Goal: Task Accomplishment & Management: Manage account settings

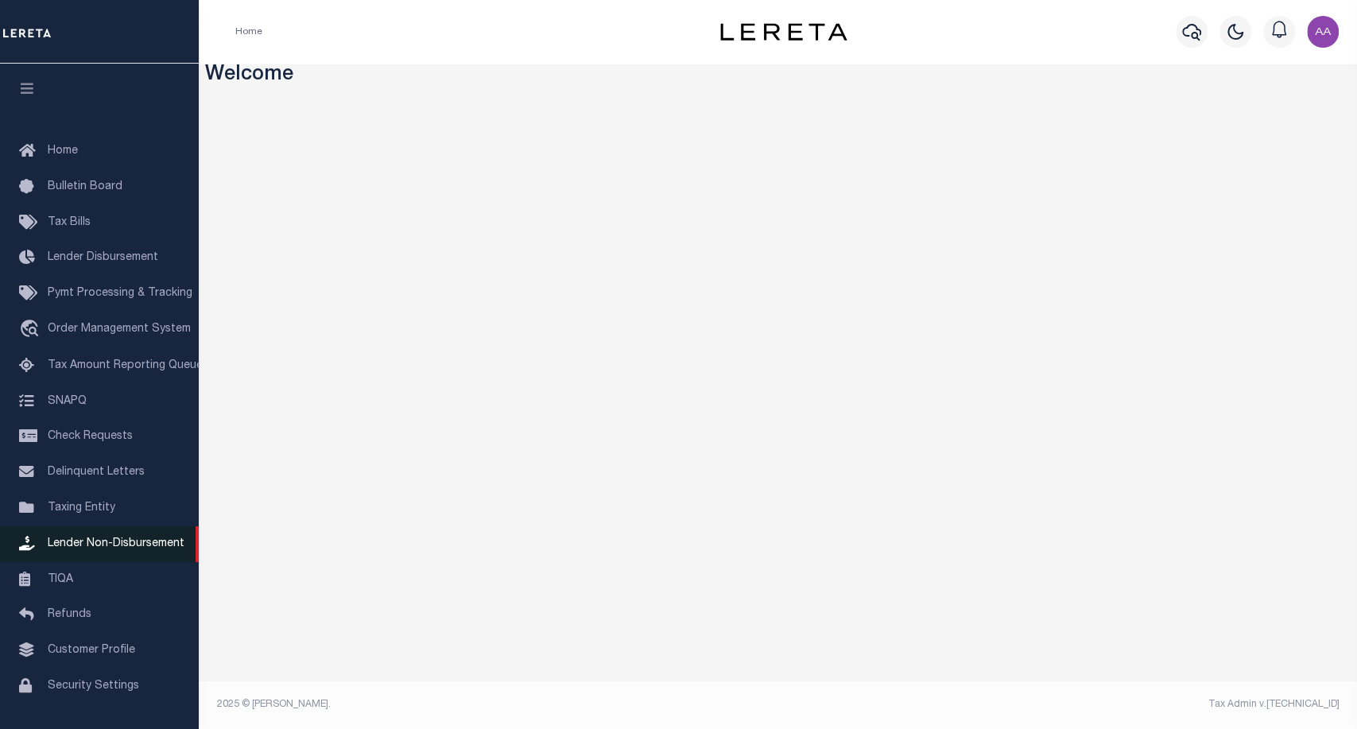
click at [122, 548] on span "Lender Non-Disbursement" at bounding box center [116, 543] width 137 height 11
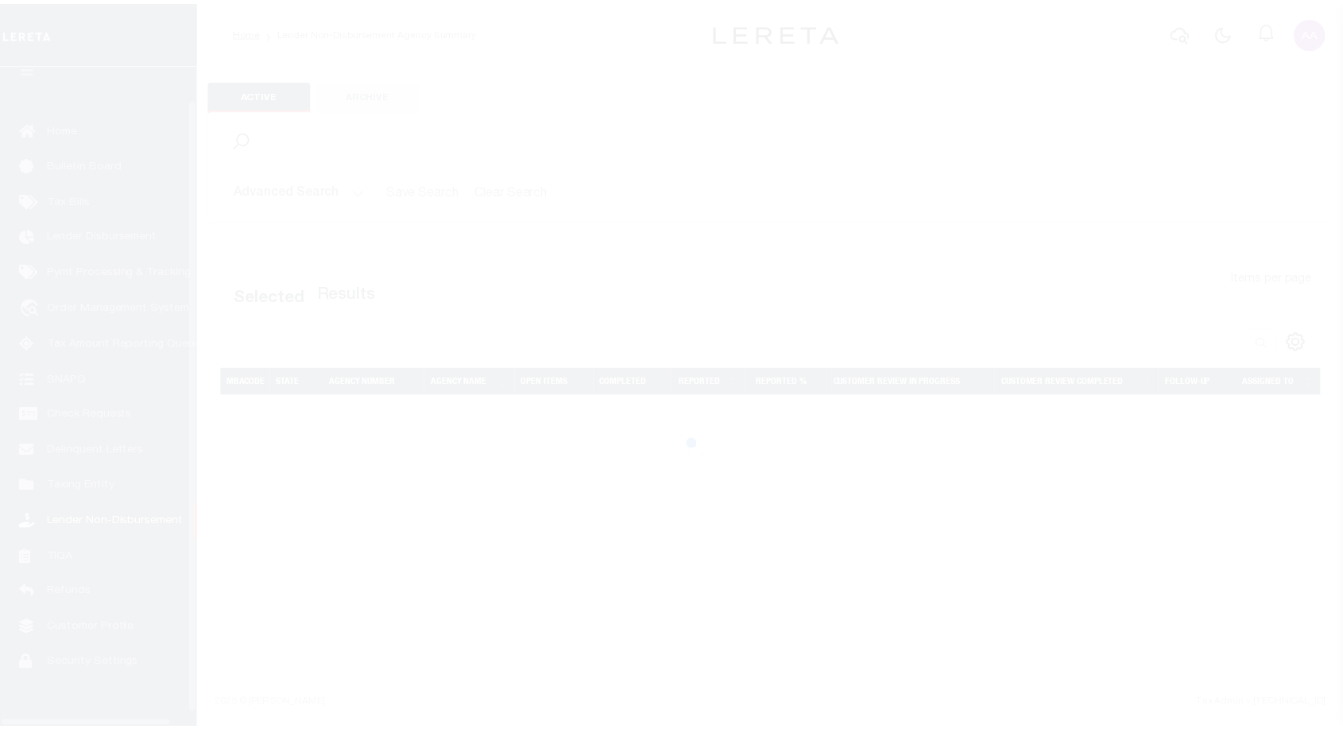
scroll to position [46, 0]
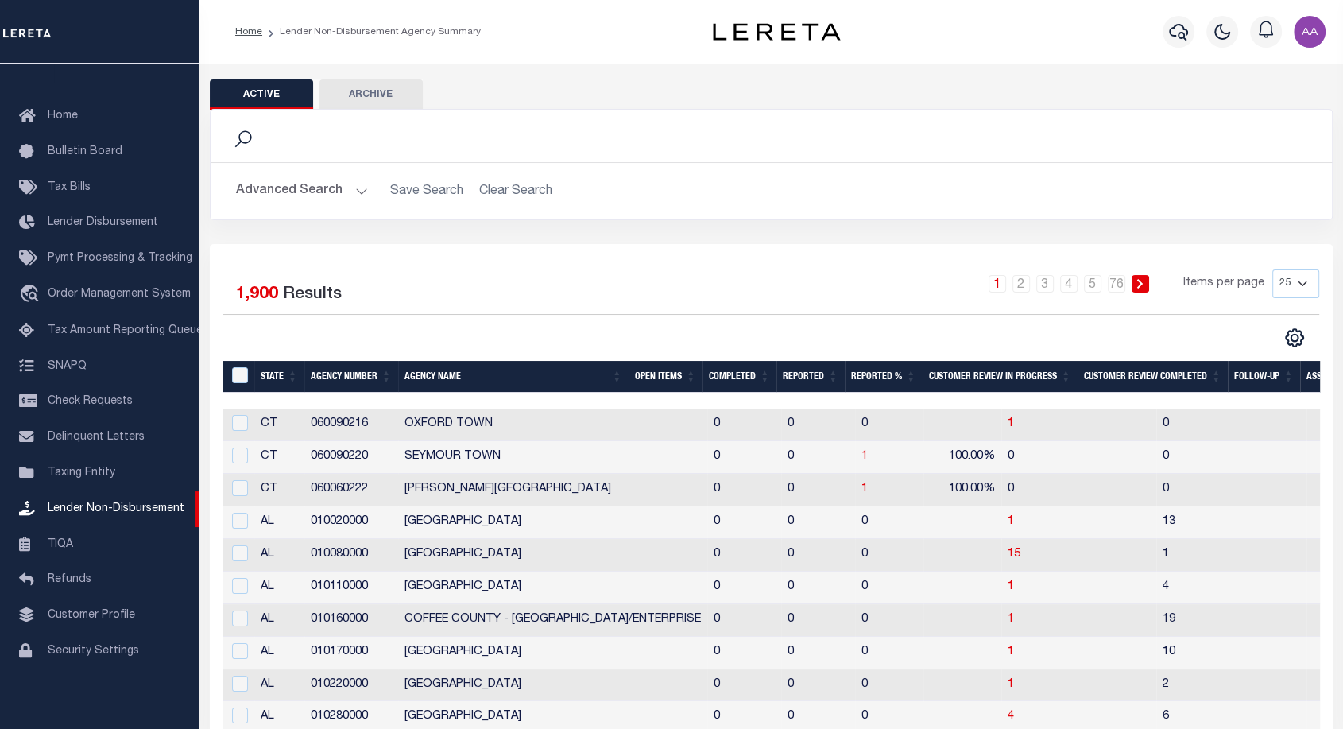
click at [738, 383] on th "Completed" at bounding box center [740, 377] width 74 height 33
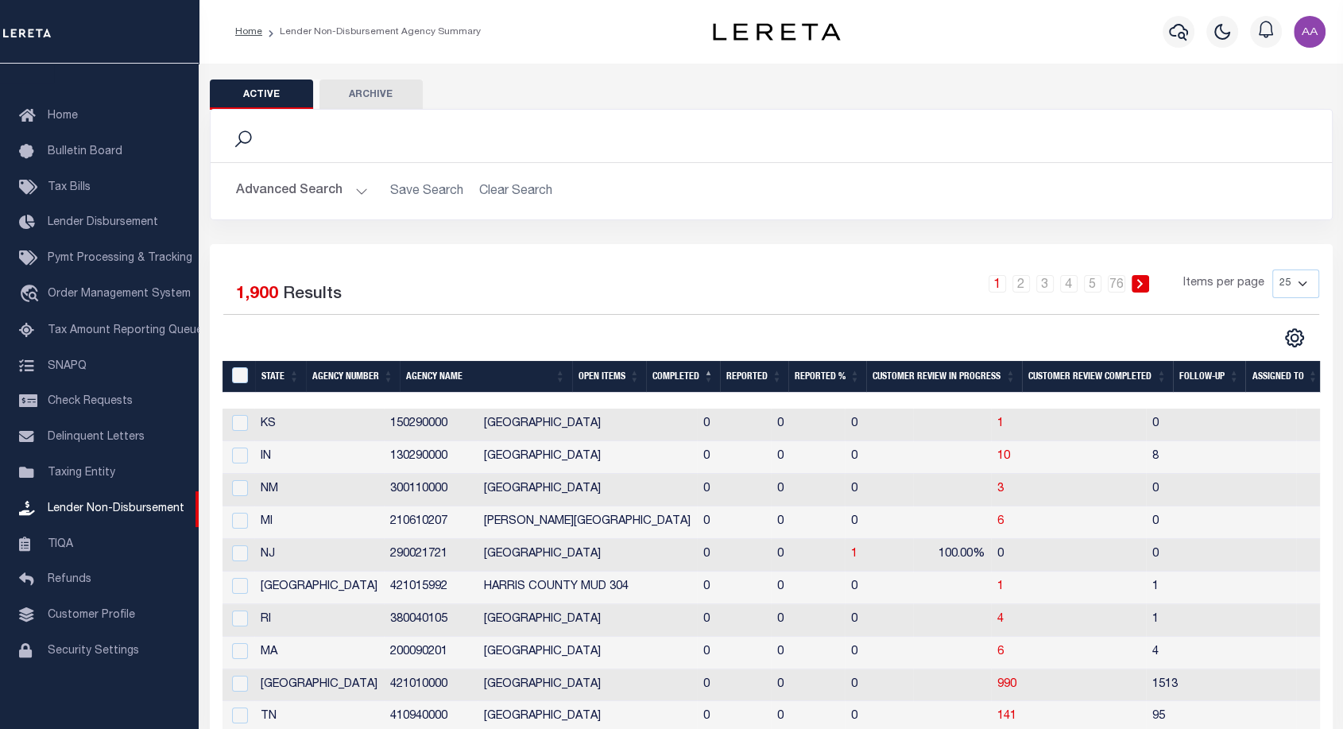
click at [687, 376] on th "Completed" at bounding box center [683, 377] width 74 height 33
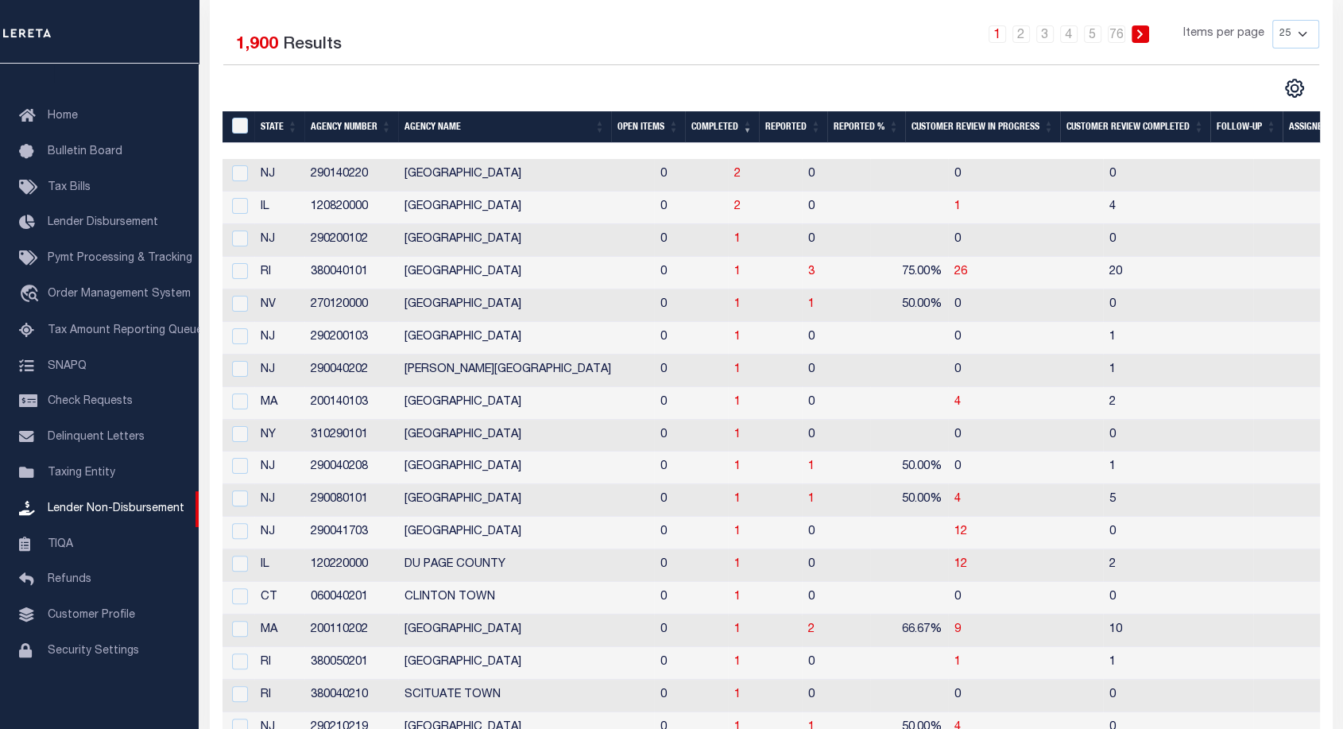
scroll to position [142, 0]
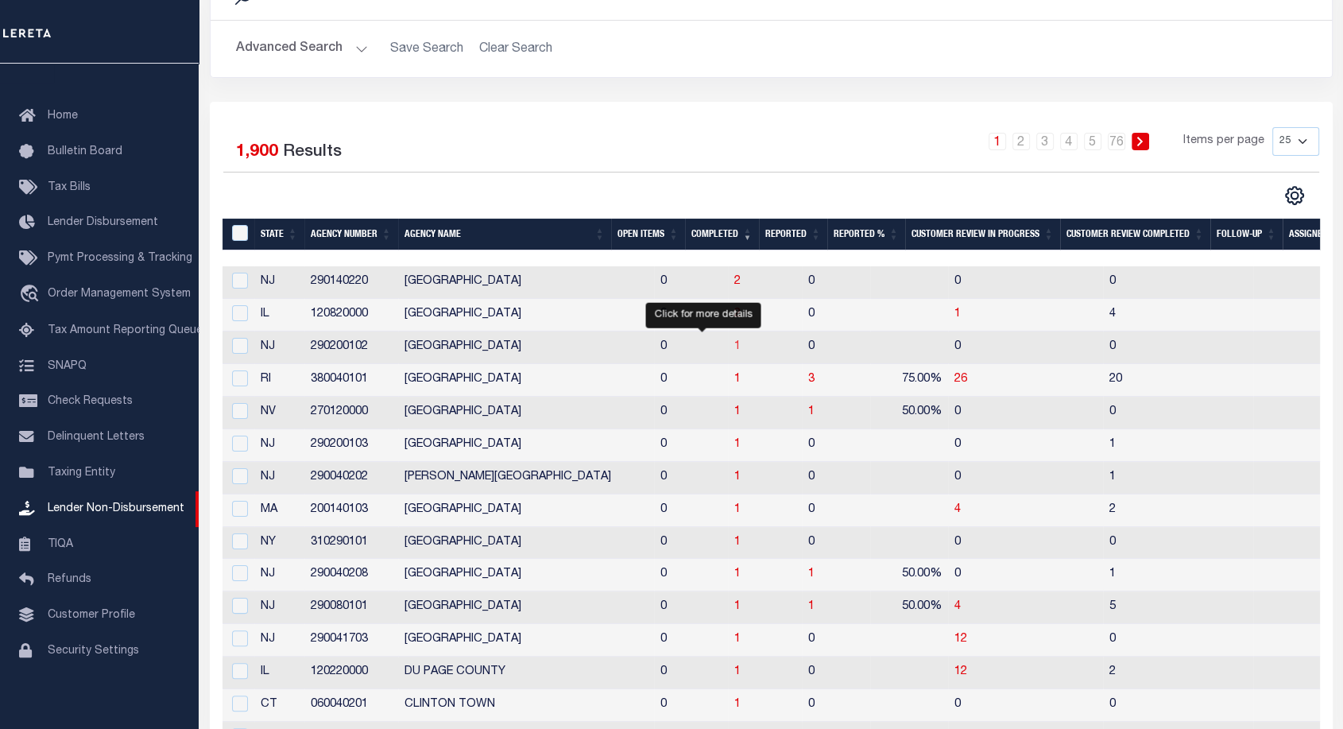
click at [734, 347] on span "1" at bounding box center [737, 346] width 6 height 11
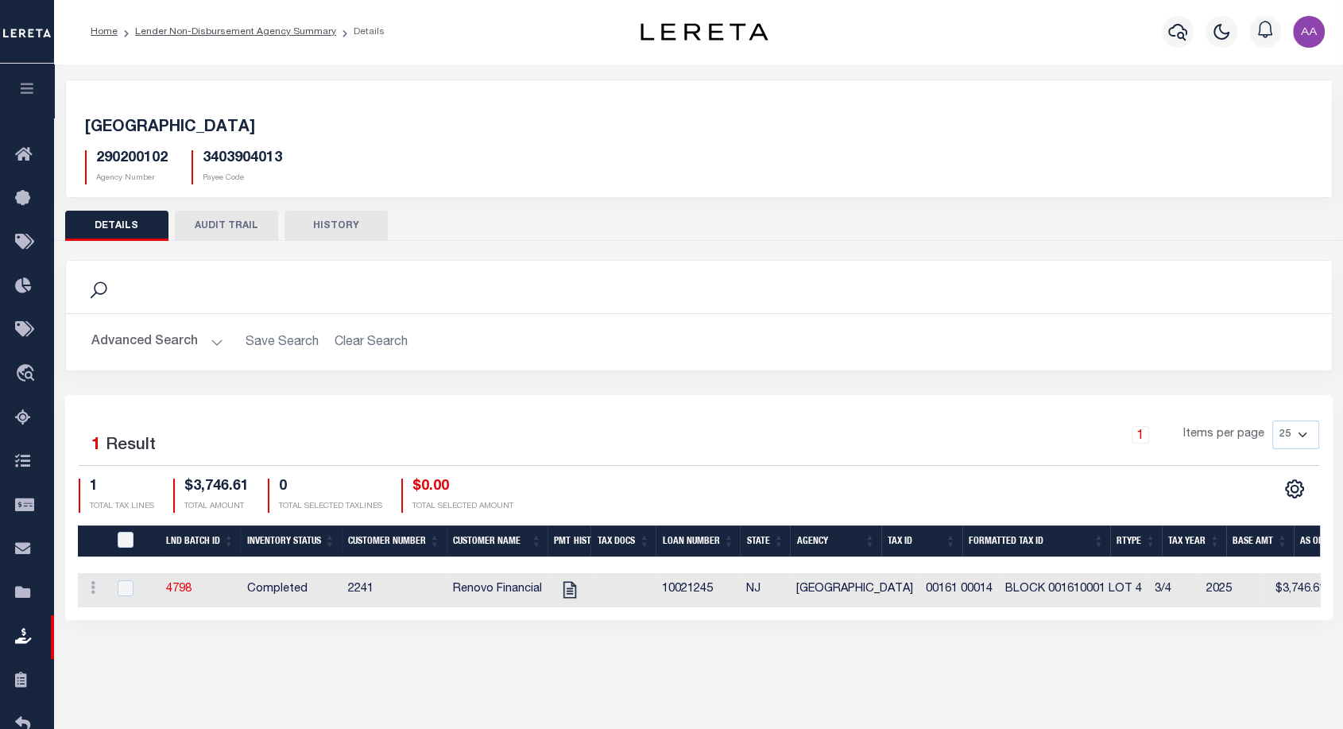
scroll to position [114, 0]
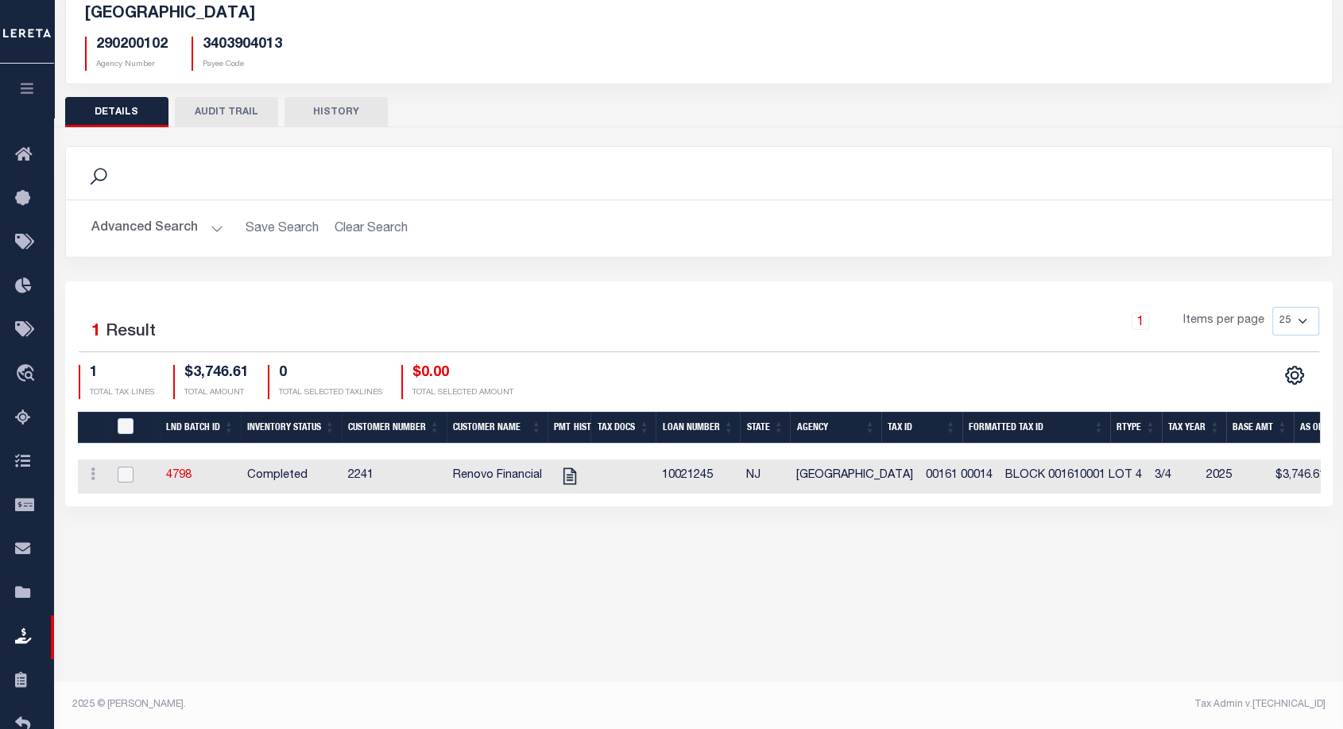
click at [132, 472] on input "checkbox" at bounding box center [126, 475] width 16 height 16
checkbox input "true"
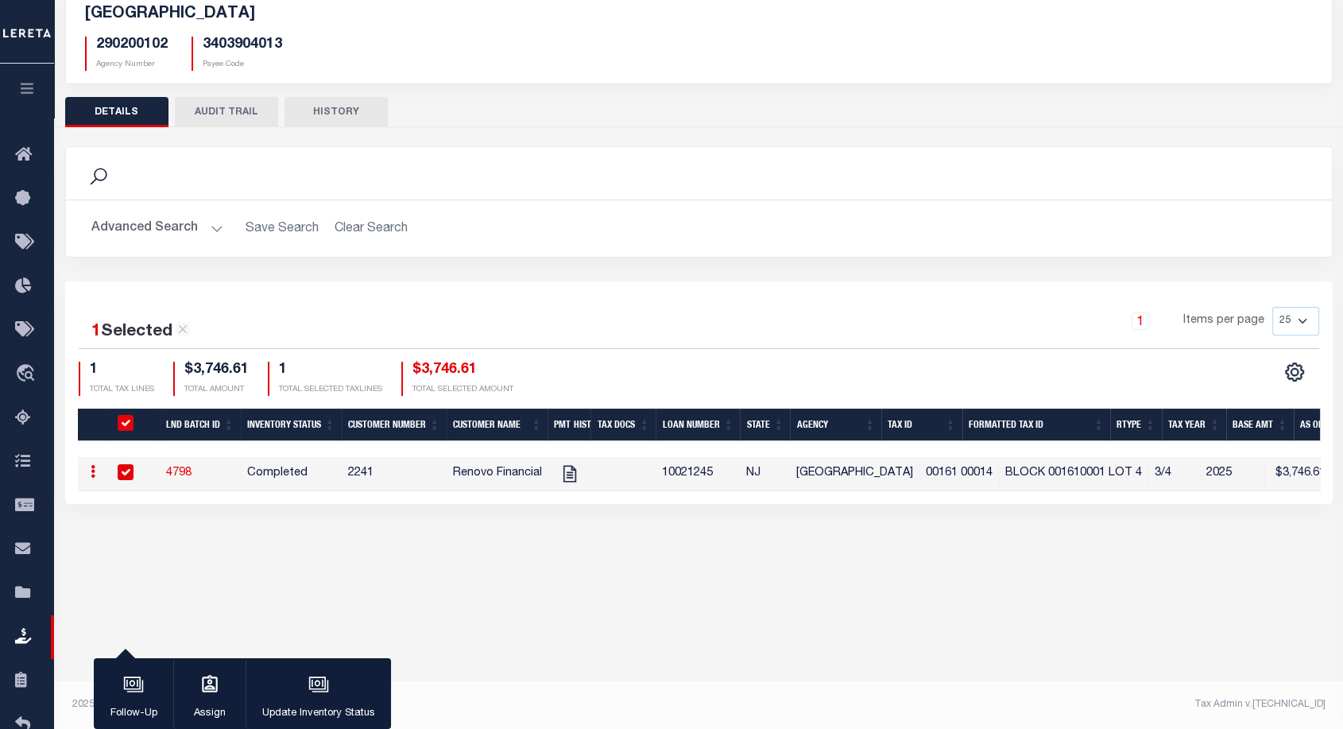
click at [313, 656] on body "Home Lender Non-Disbursement Agency Summary Details" at bounding box center [671, 307] width 1343 height 842
click at [316, 691] on icon "button" at bounding box center [320, 686] width 16 height 12
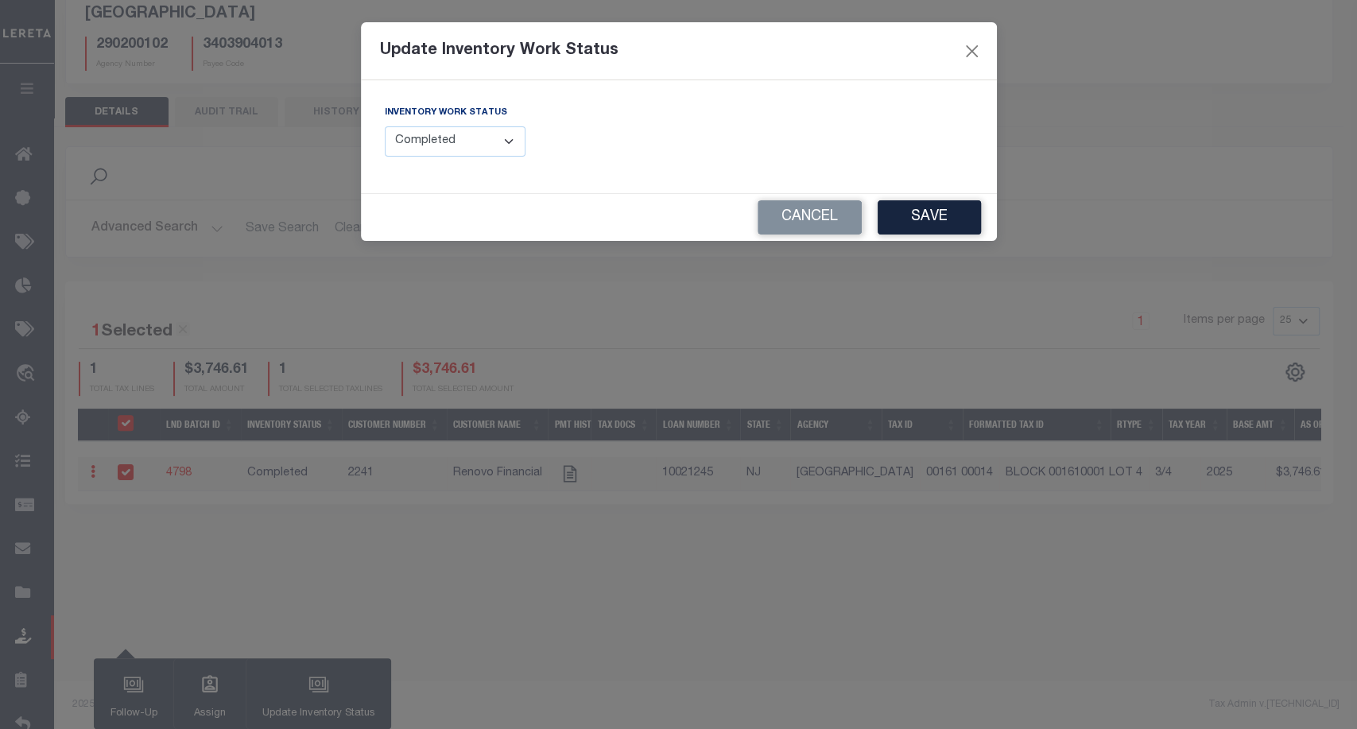
click at [417, 137] on select "--Select-- Open Completed Reported" at bounding box center [455, 141] width 141 height 31
click at [385, 126] on select "--Select-- Open Completed Reported" at bounding box center [455, 141] width 141 height 31
click at [439, 225] on div "Cancel Save" at bounding box center [679, 217] width 636 height 47
click at [479, 140] on select "--Select-- Open Completed Reported" at bounding box center [455, 141] width 141 height 31
click at [462, 140] on select "--Select-- Open Completed Reported" at bounding box center [455, 141] width 141 height 31
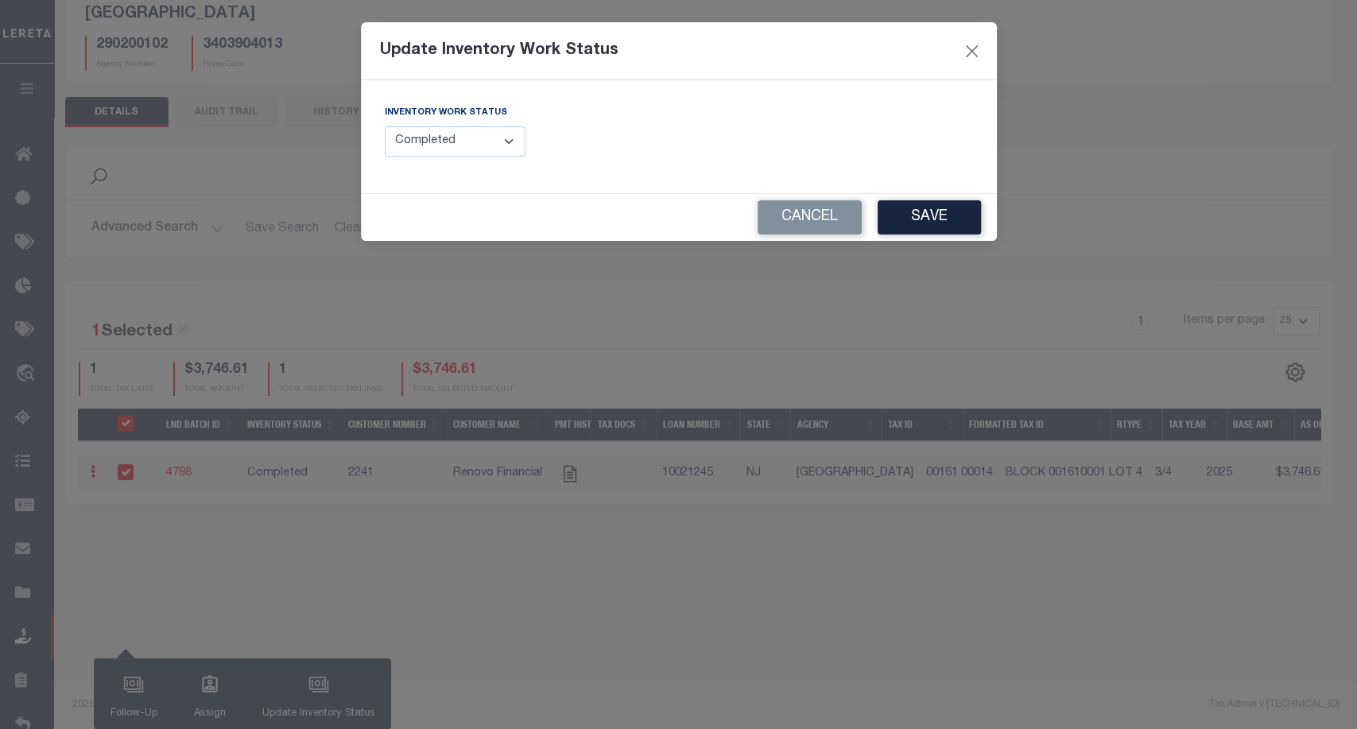
click at [462, 140] on select "--Select-- Open Completed Reported" at bounding box center [455, 141] width 141 height 31
select select "Reported"
click at [385, 126] on select "--Select-- Open Completed Reported" at bounding box center [455, 141] width 141 height 31
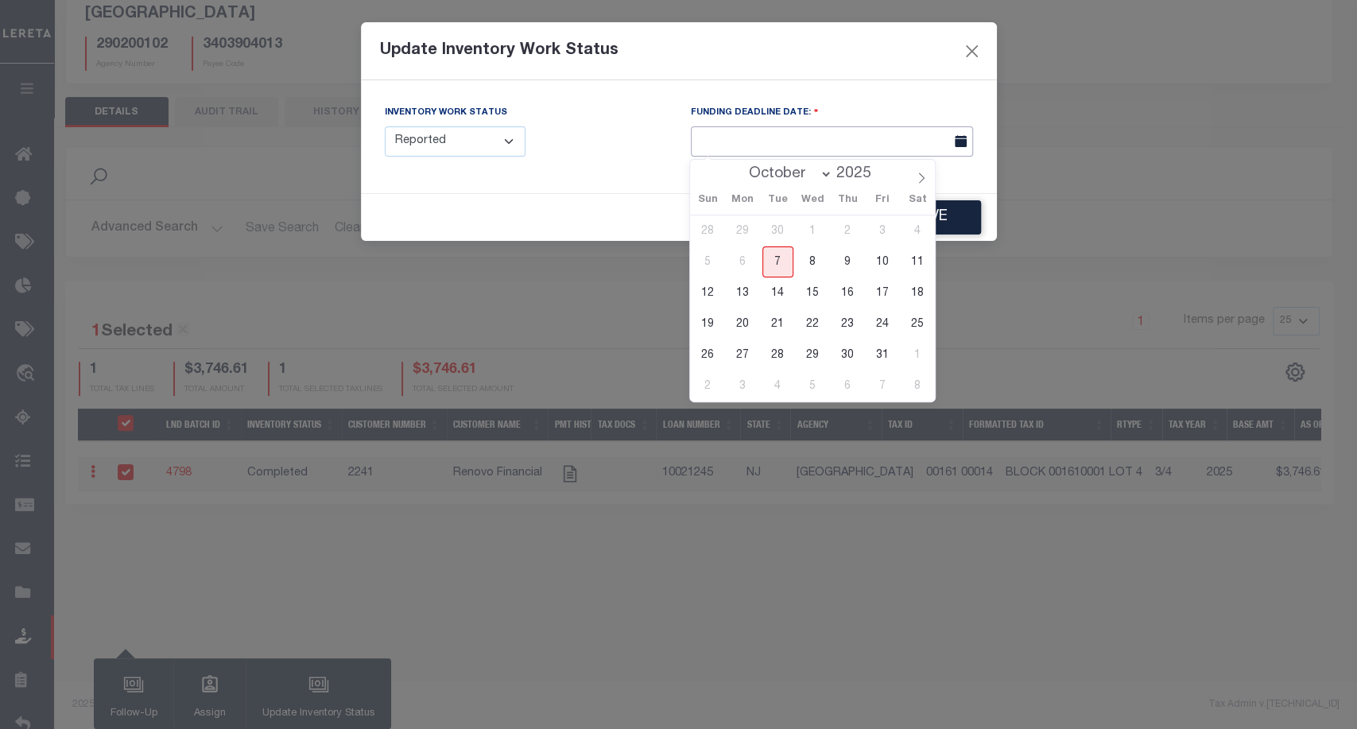
click at [776, 143] on input "text" at bounding box center [832, 141] width 282 height 31
click at [818, 286] on span "15" at bounding box center [812, 292] width 31 height 31
type input "10/15/2025"
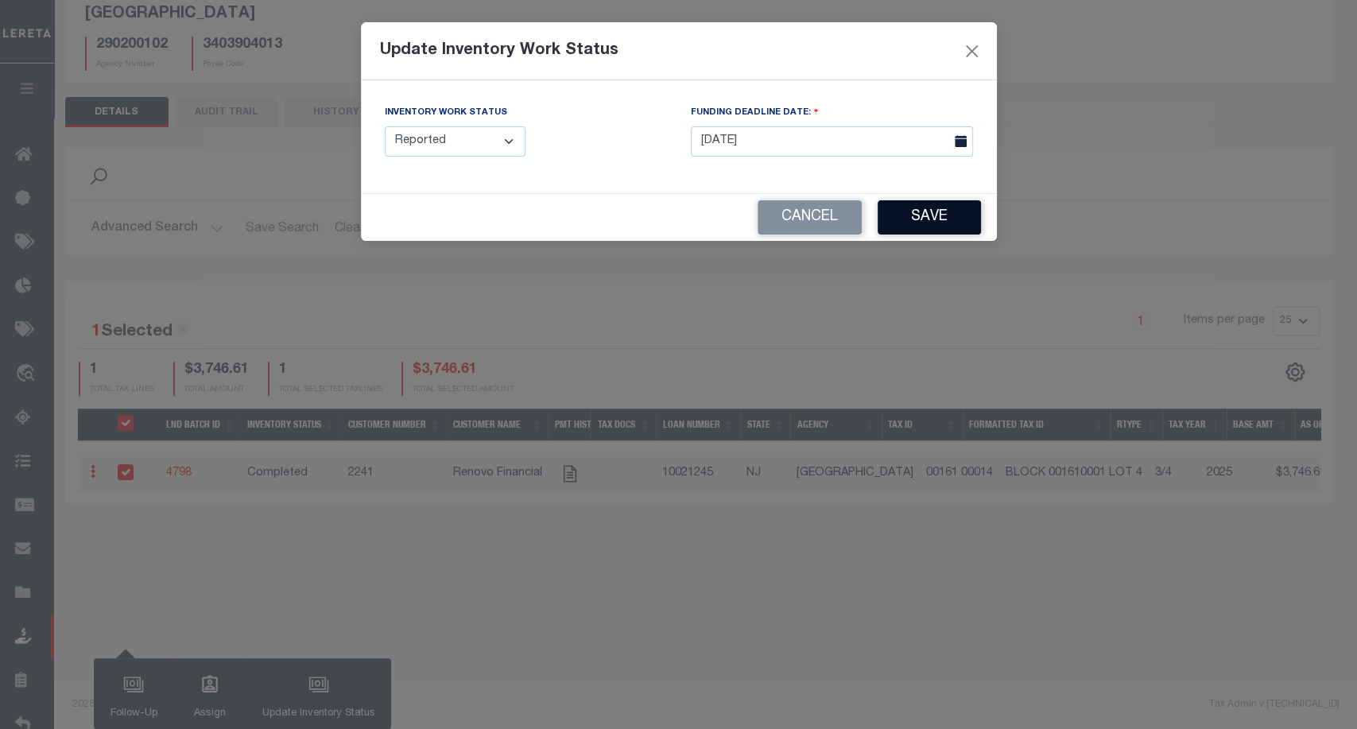
click at [946, 231] on button "Save" at bounding box center [928, 217] width 103 height 34
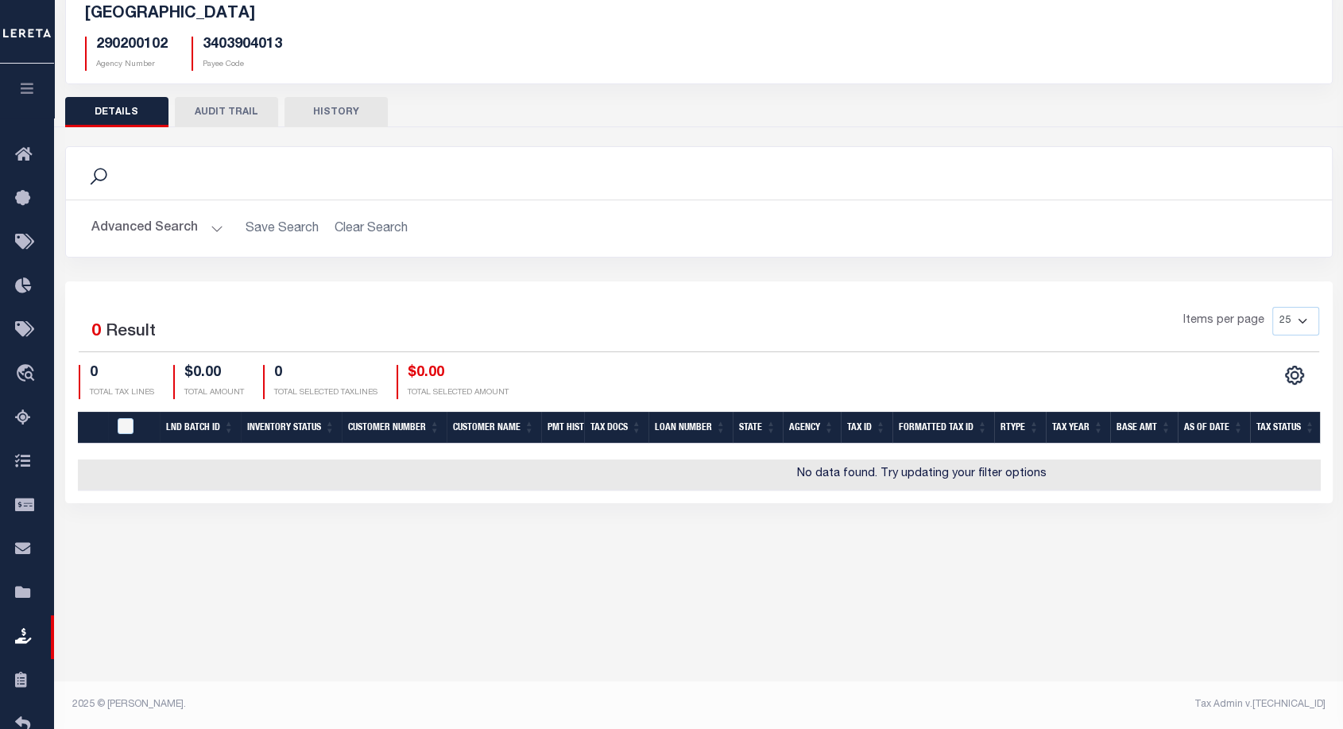
click at [223, 110] on button "AUDIT TRAIL" at bounding box center [226, 112] width 103 height 30
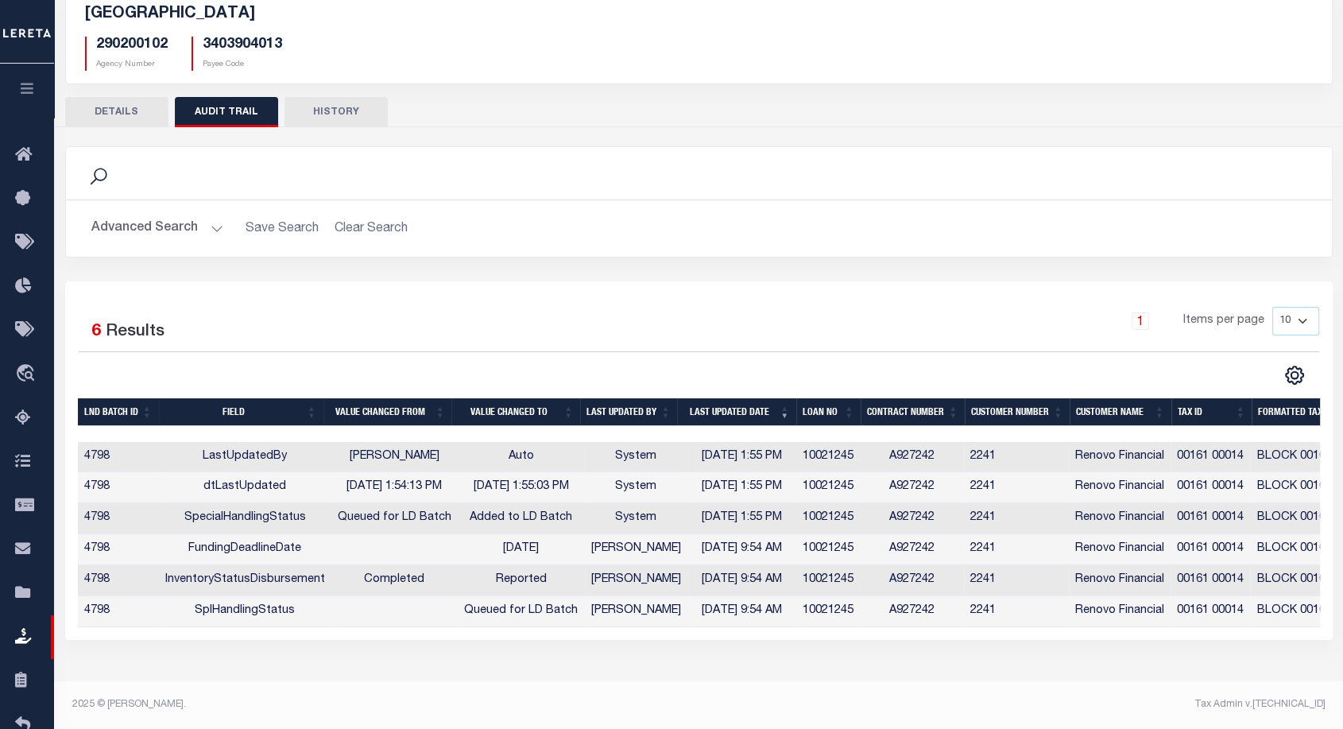
click at [255, 515] on td "SpecialHandlingStatus" at bounding box center [245, 518] width 172 height 31
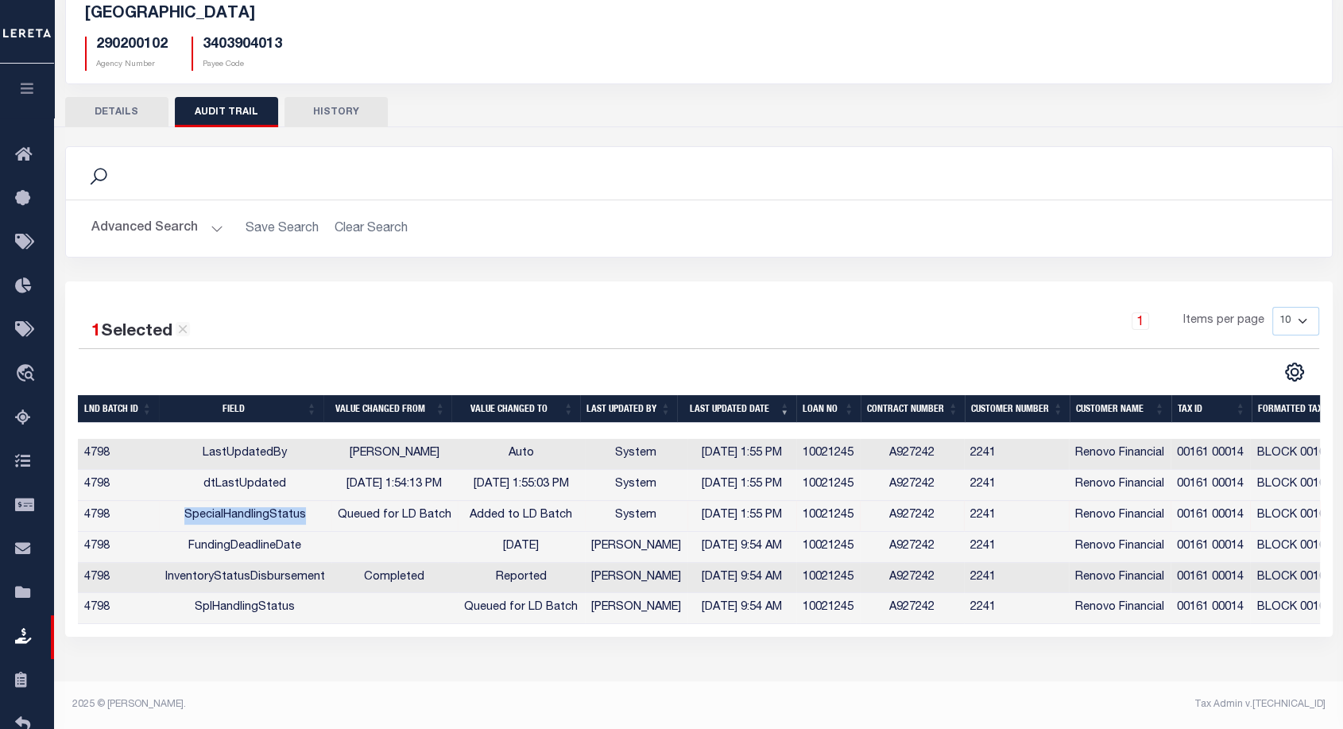
click at [255, 515] on td "SpecialHandlingStatus" at bounding box center [245, 516] width 172 height 31
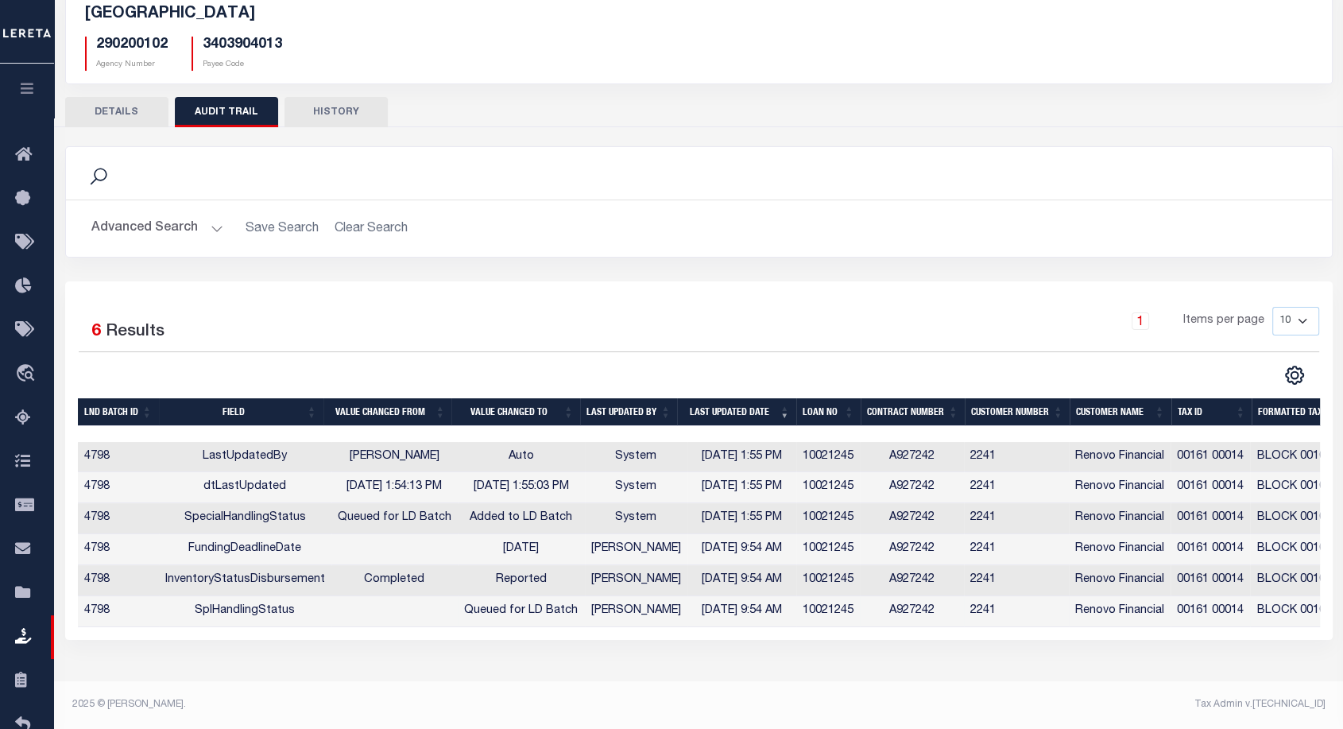
click at [248, 612] on td "SplHandlingStatus" at bounding box center [245, 611] width 172 height 31
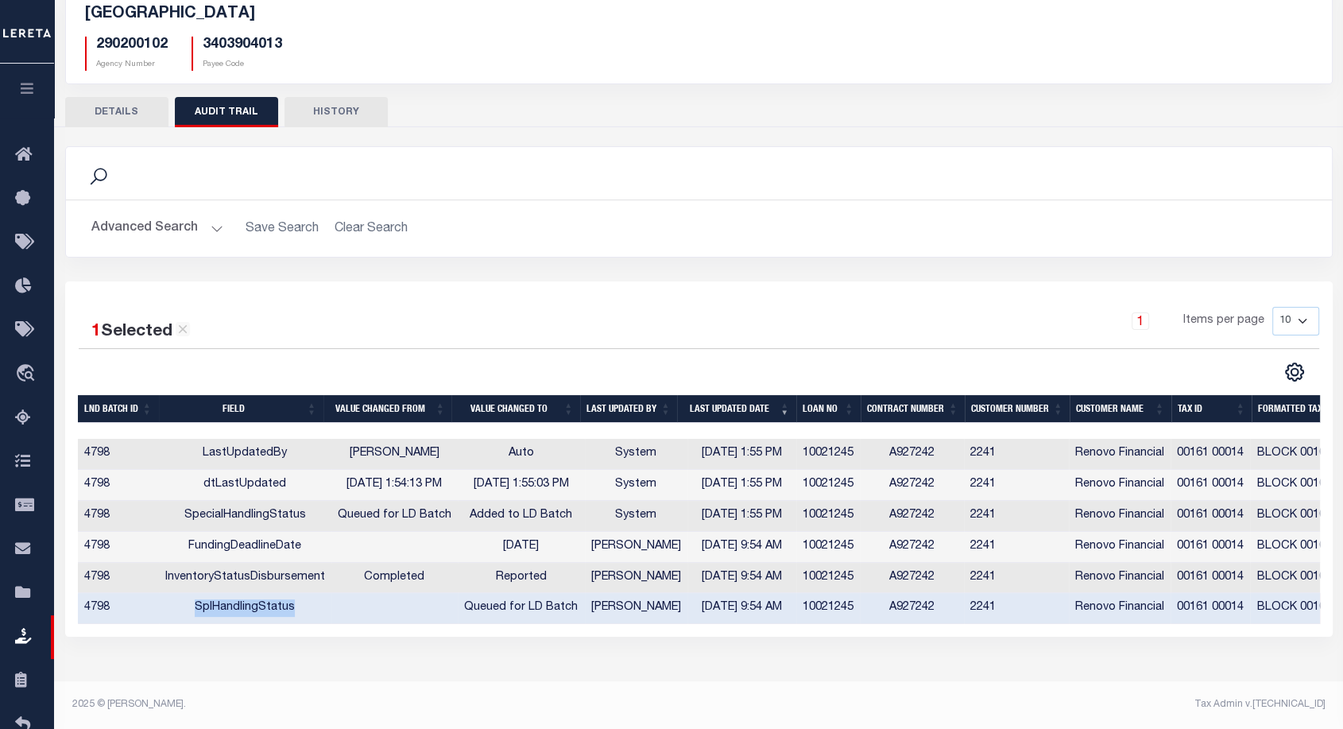
click at [248, 612] on td "SplHandlingStatus" at bounding box center [245, 608] width 172 height 31
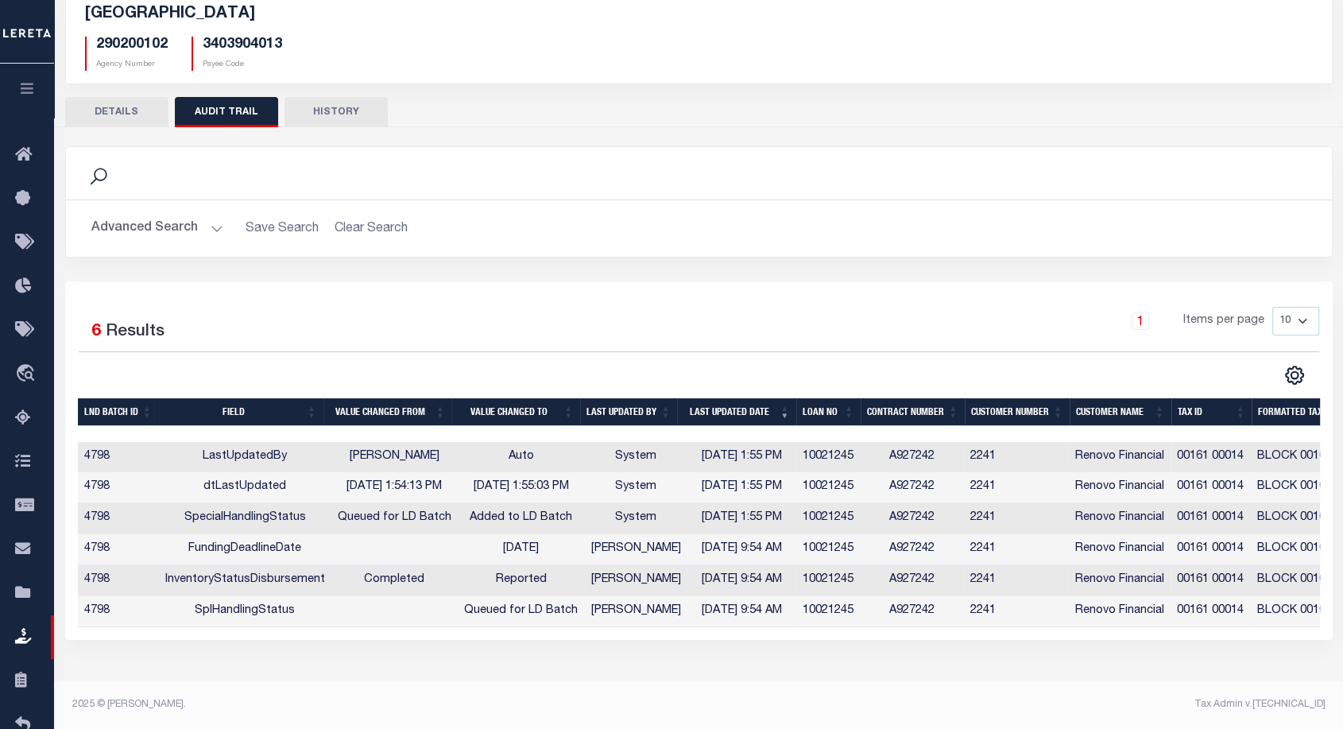
click at [231, 514] on td "SpecialHandlingStatus" at bounding box center [245, 518] width 172 height 31
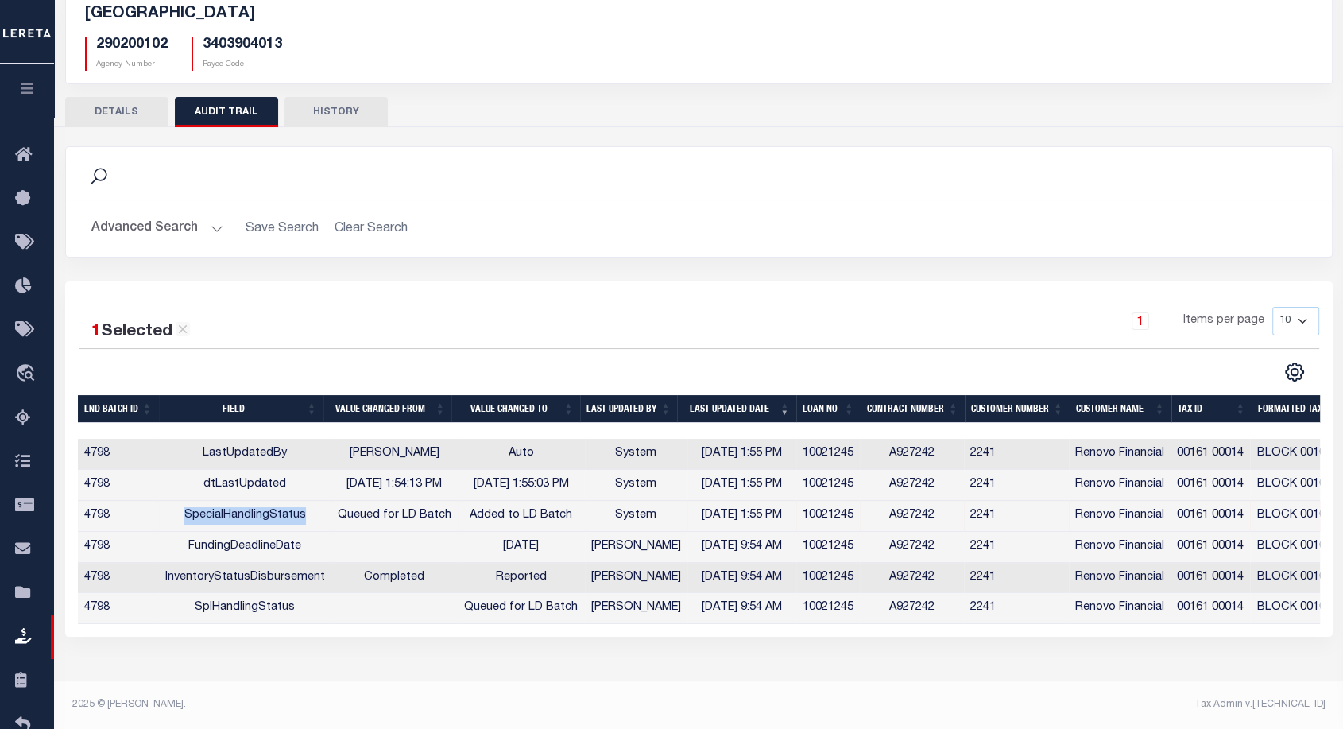
click at [231, 514] on td "SpecialHandlingStatus" at bounding box center [245, 516] width 172 height 31
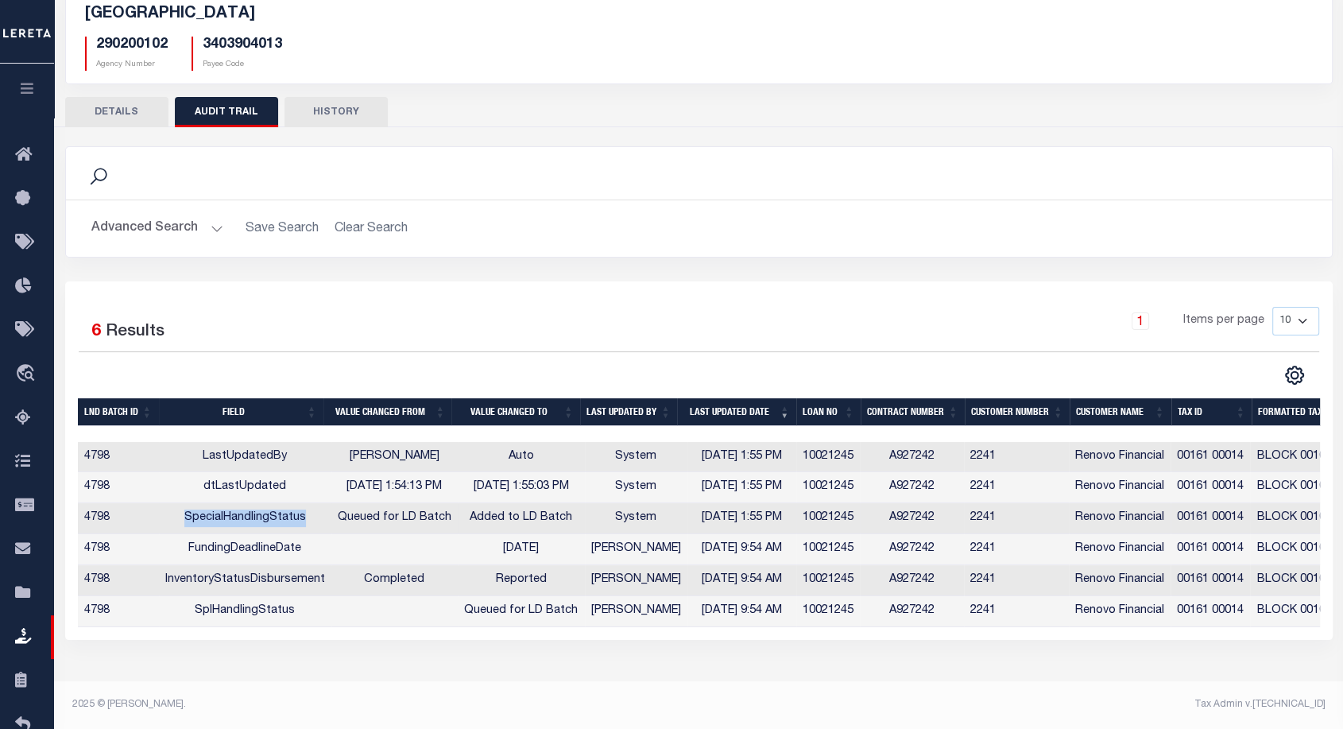
copy td "SpecialHandlingStatus"
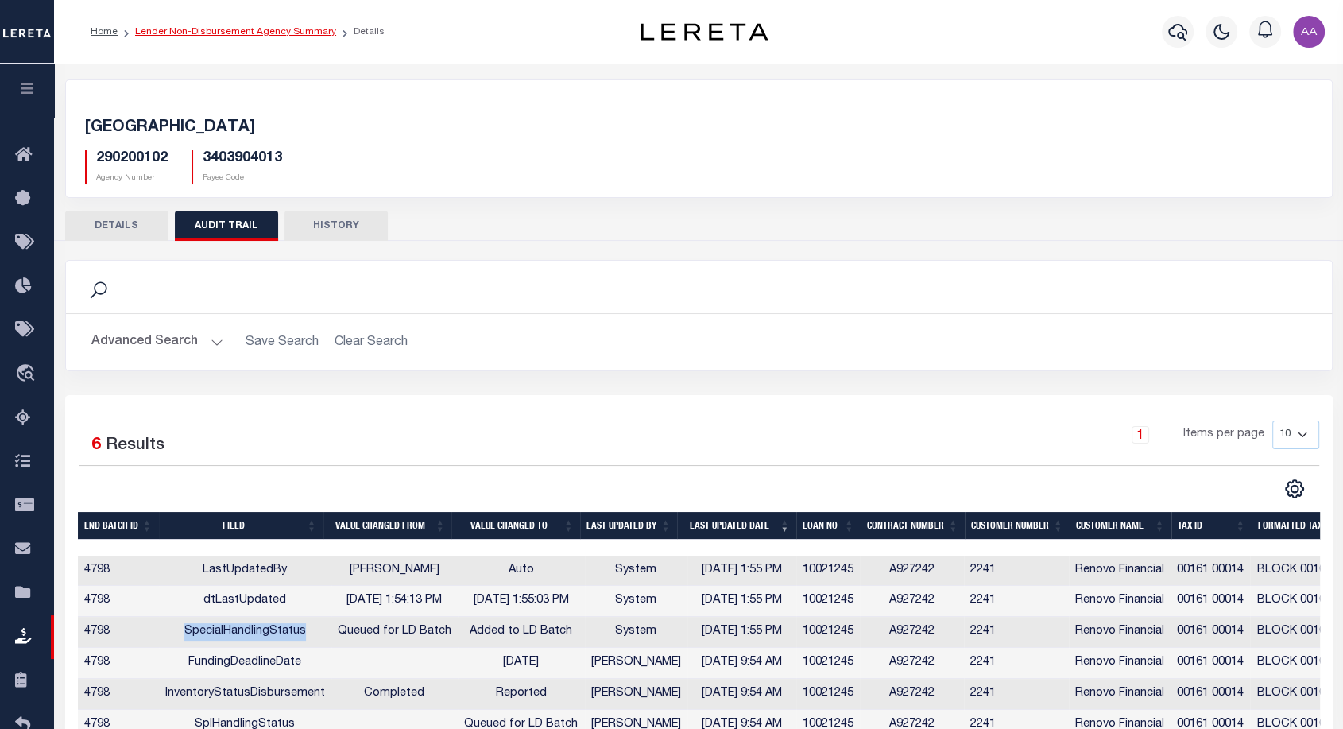
click at [223, 29] on link "Lender Non-Disbursement Agency Summary" at bounding box center [235, 32] width 201 height 10
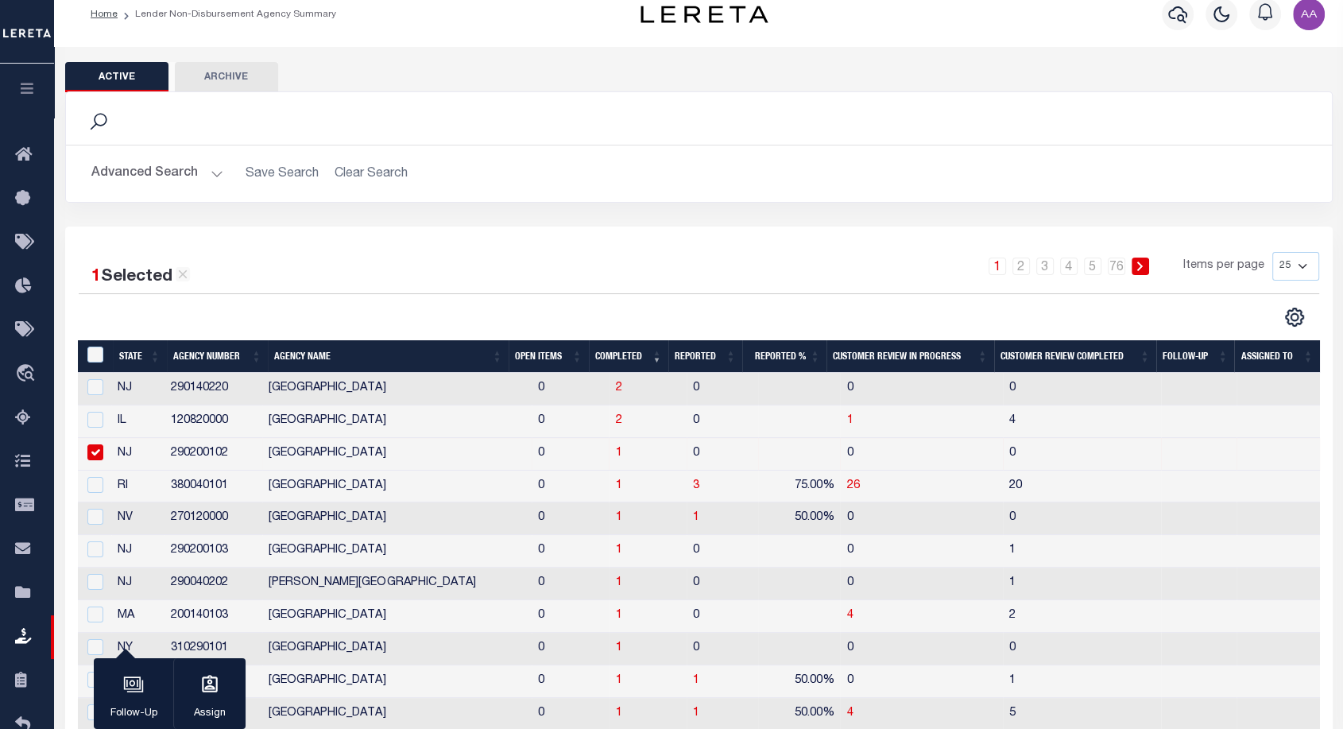
scroll to position [20, 0]
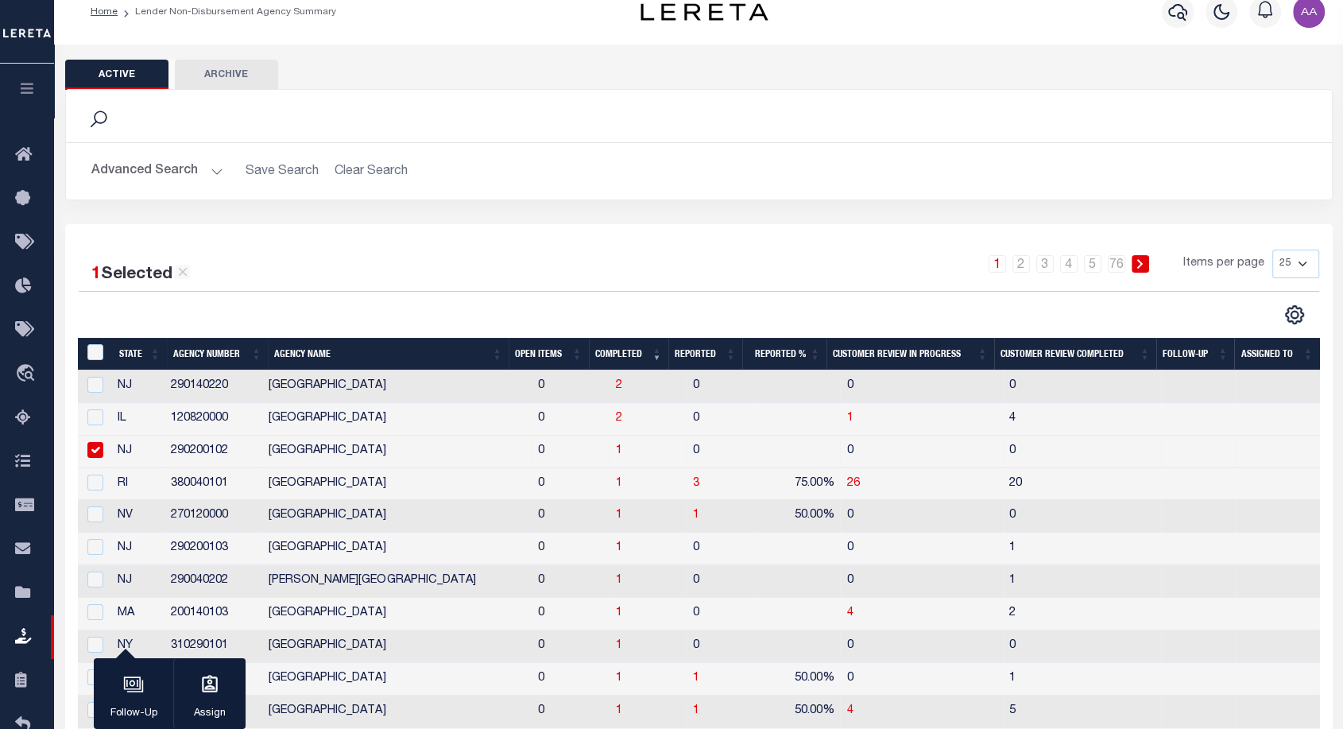
click at [609, 442] on td "1" at bounding box center [648, 452] width 78 height 33
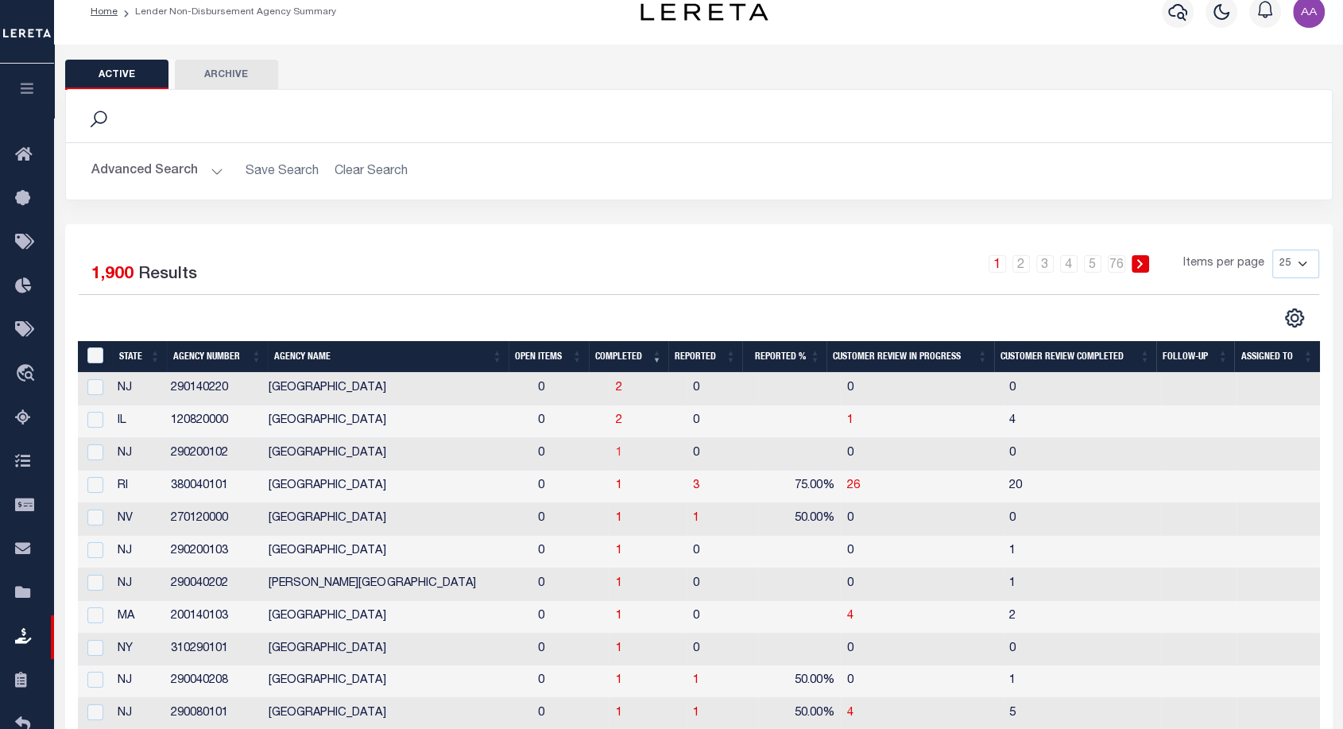
click at [609, 444] on td "1" at bounding box center [648, 454] width 78 height 33
checkbox input "true"
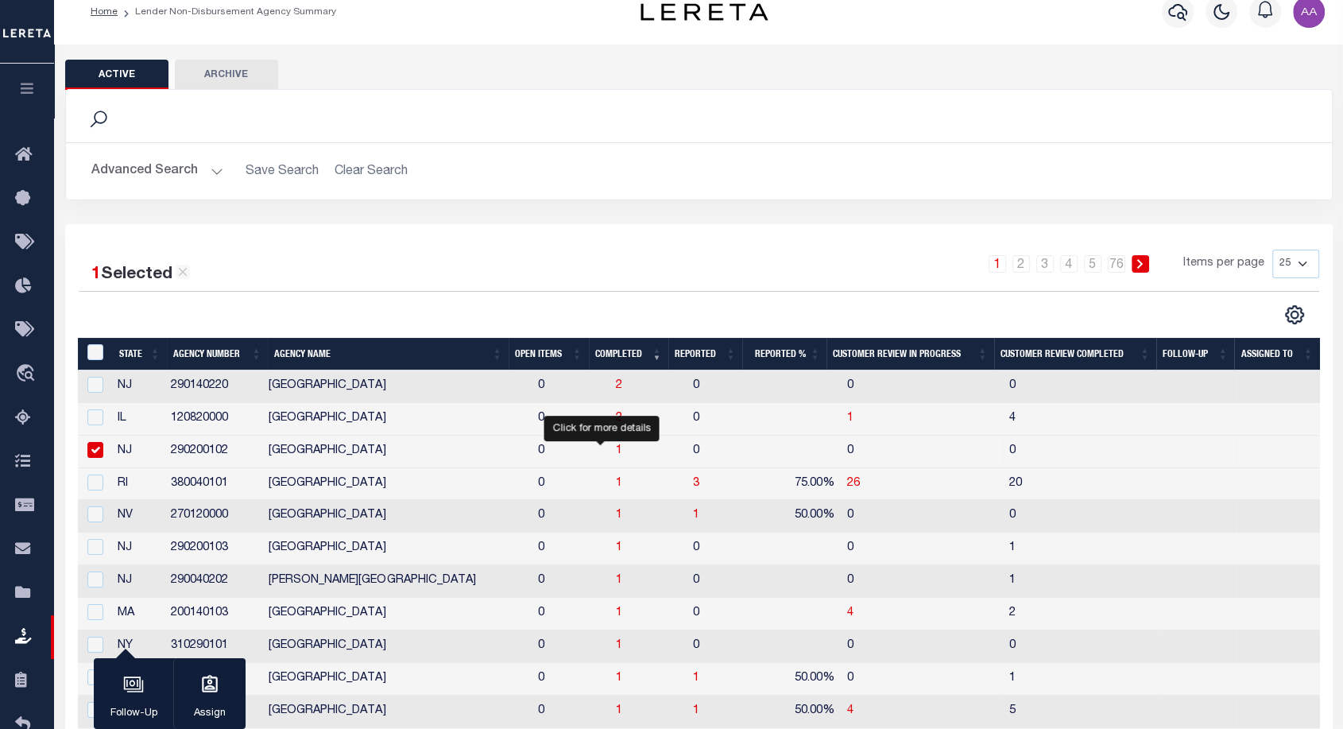
click at [615, 450] on span "1" at bounding box center [618, 450] width 6 height 11
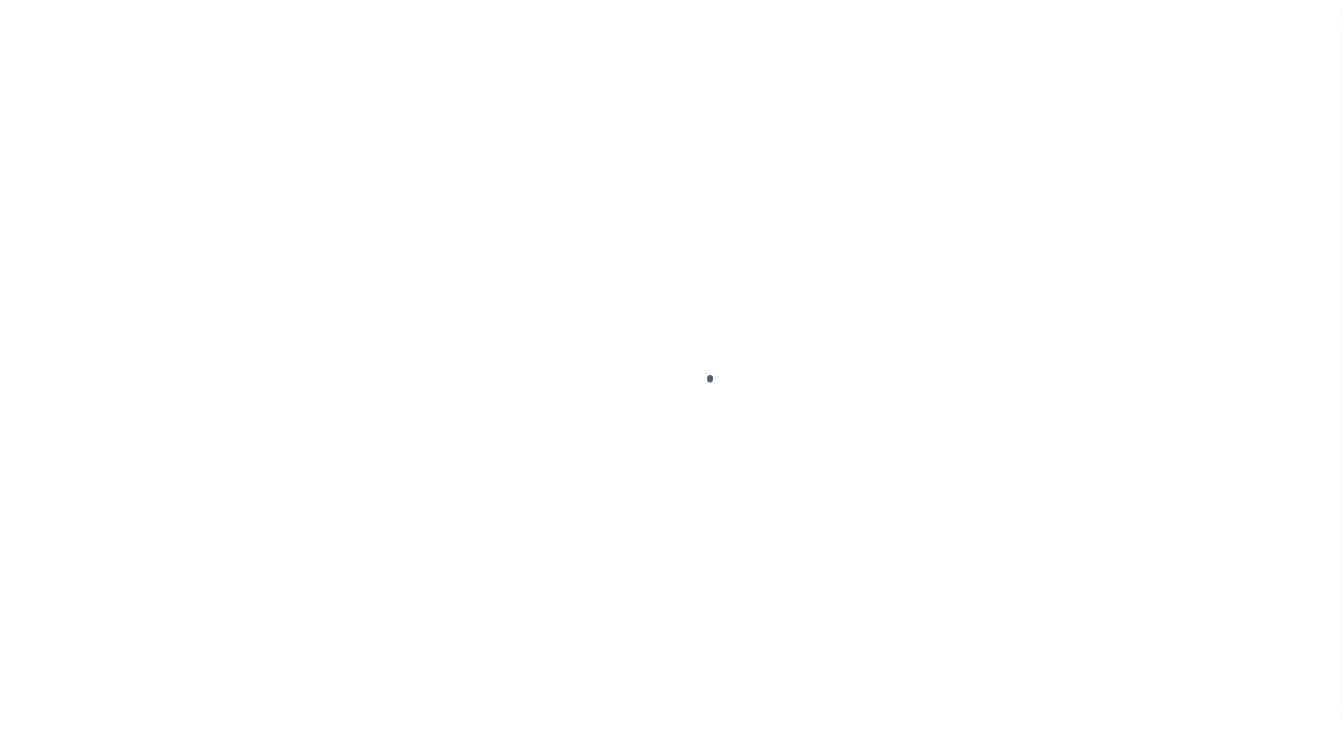
scroll to position [46, 0]
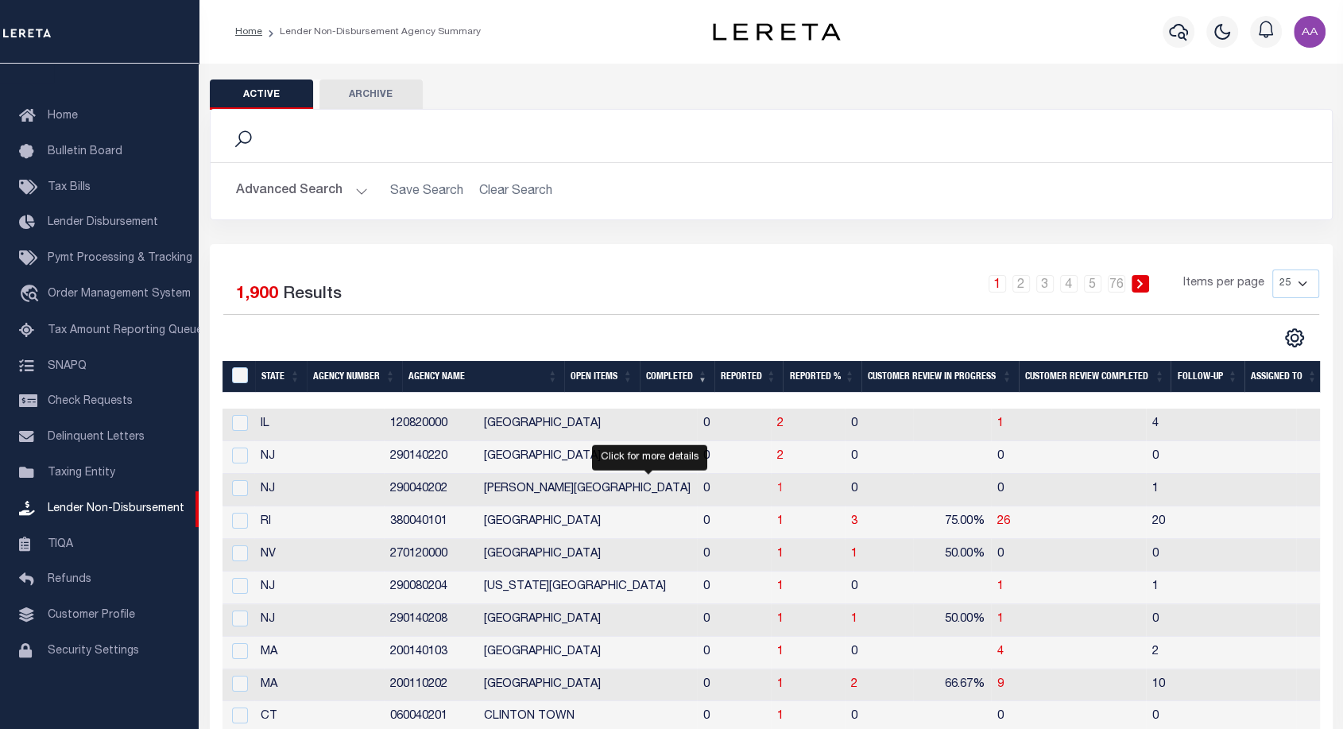
click at [777, 490] on span "1" at bounding box center [780, 488] width 6 height 11
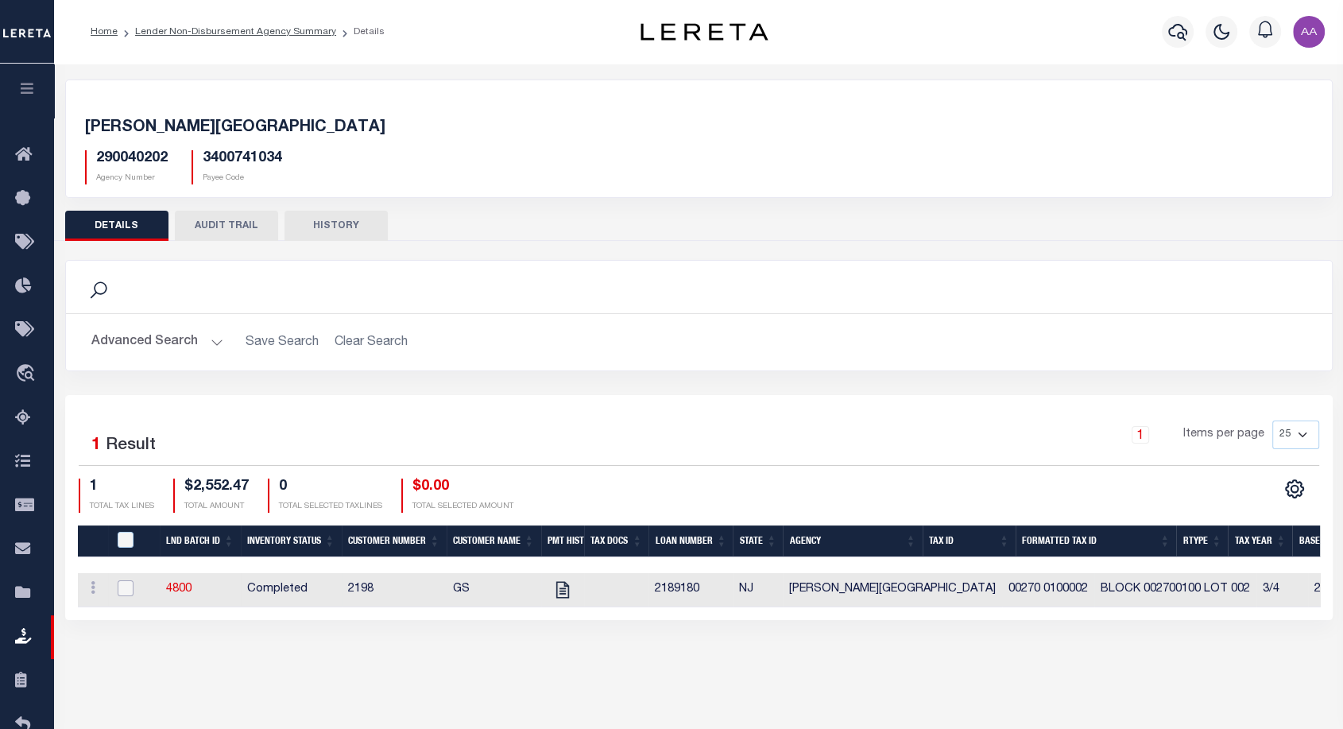
click at [126, 591] on input "checkbox" at bounding box center [126, 588] width 16 height 16
checkbox input "true"
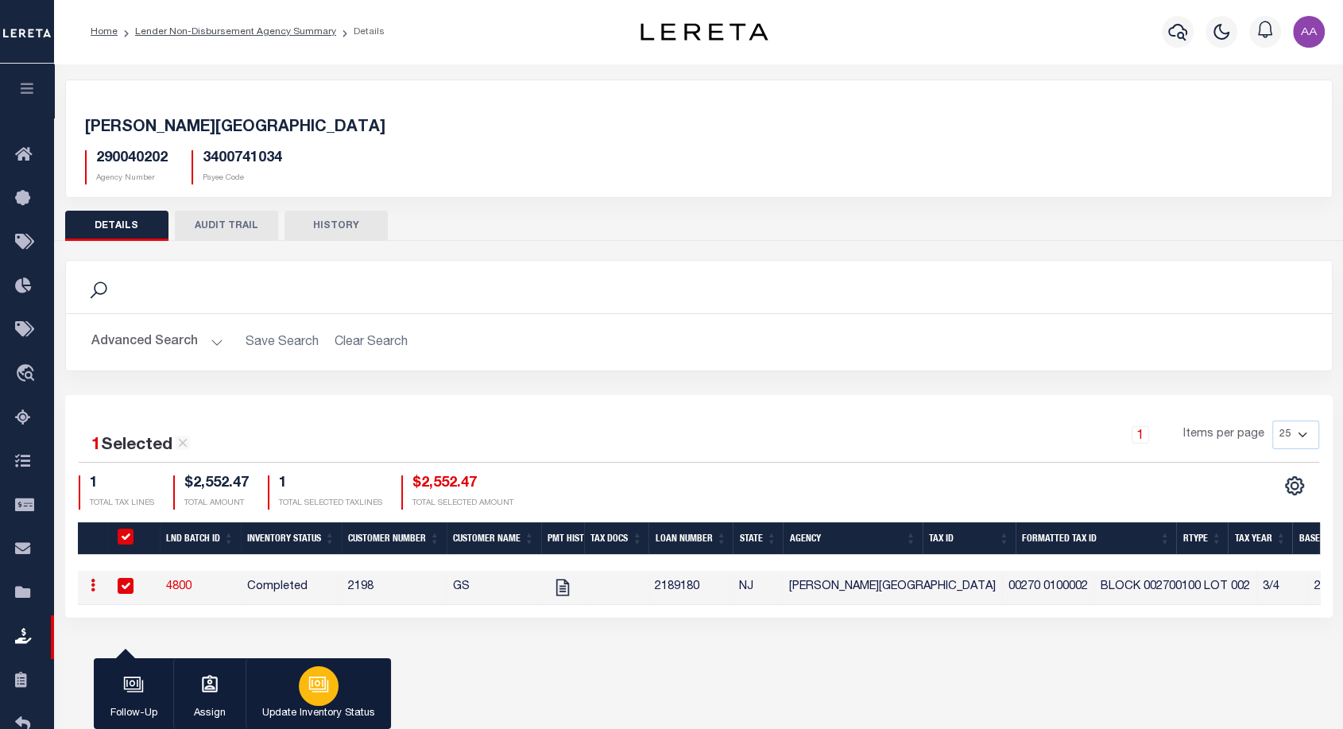
click at [324, 696] on div "button" at bounding box center [319, 686] width 40 height 40
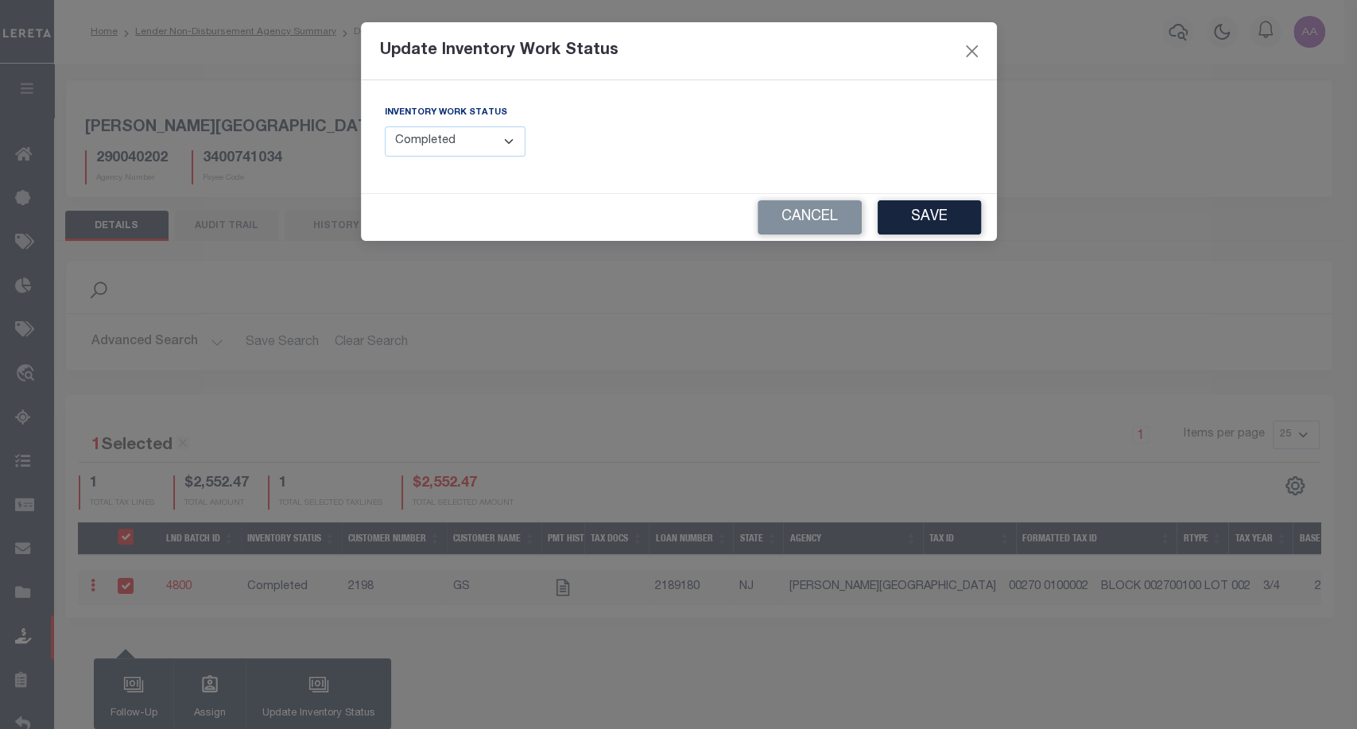
click at [470, 144] on select "--Select-- Open Completed Reported" at bounding box center [455, 141] width 141 height 31
select select "Reported"
click at [385, 126] on select "--Select-- Open Completed Reported" at bounding box center [455, 141] width 141 height 31
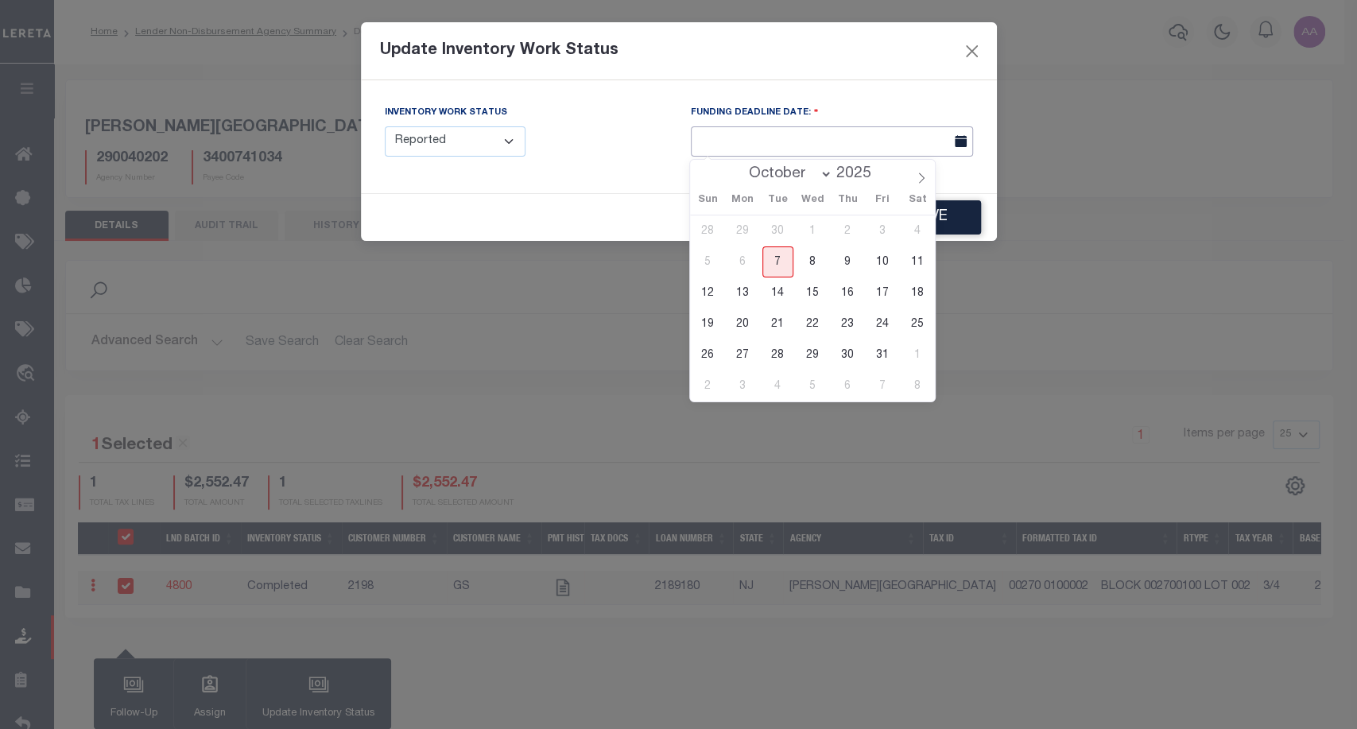
click at [766, 133] on input "text" at bounding box center [832, 141] width 282 height 31
click at [842, 287] on span "16" at bounding box center [847, 292] width 31 height 31
type input "10/16/2025"
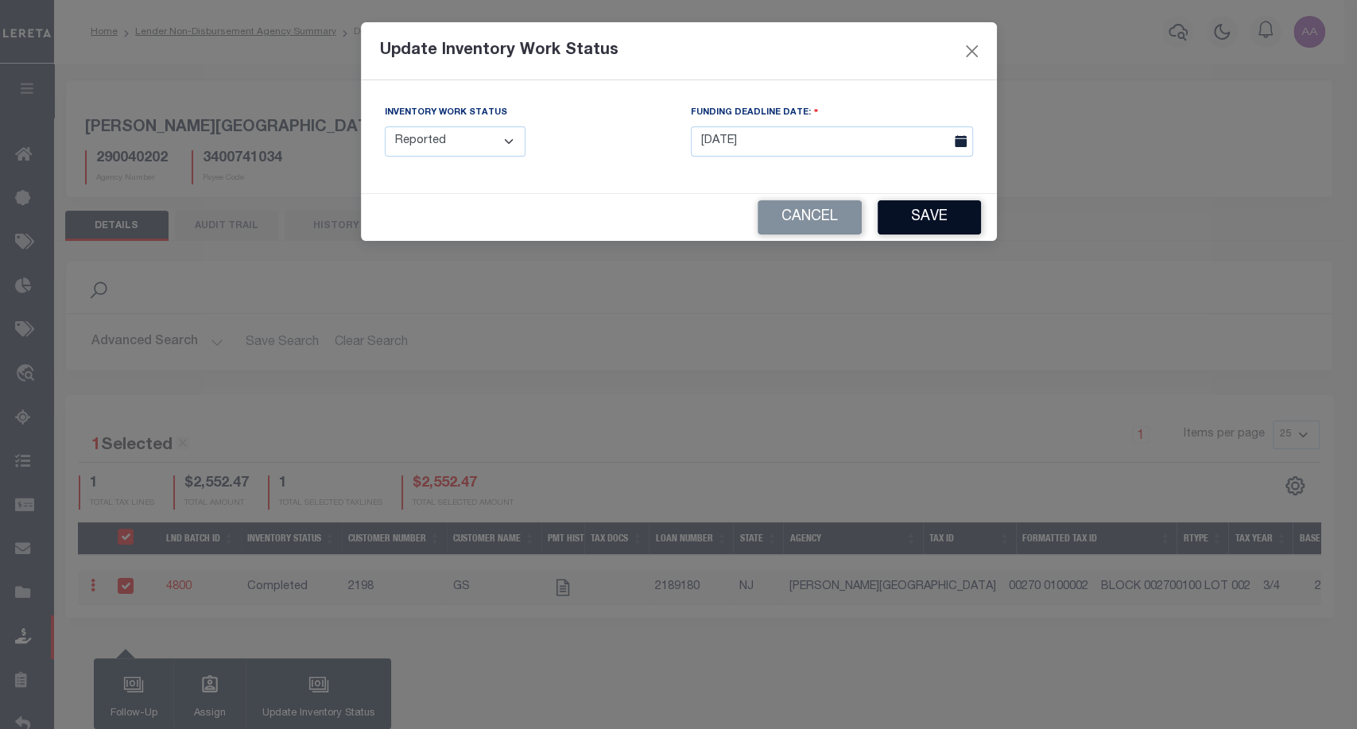
click at [936, 219] on button "Save" at bounding box center [928, 217] width 103 height 34
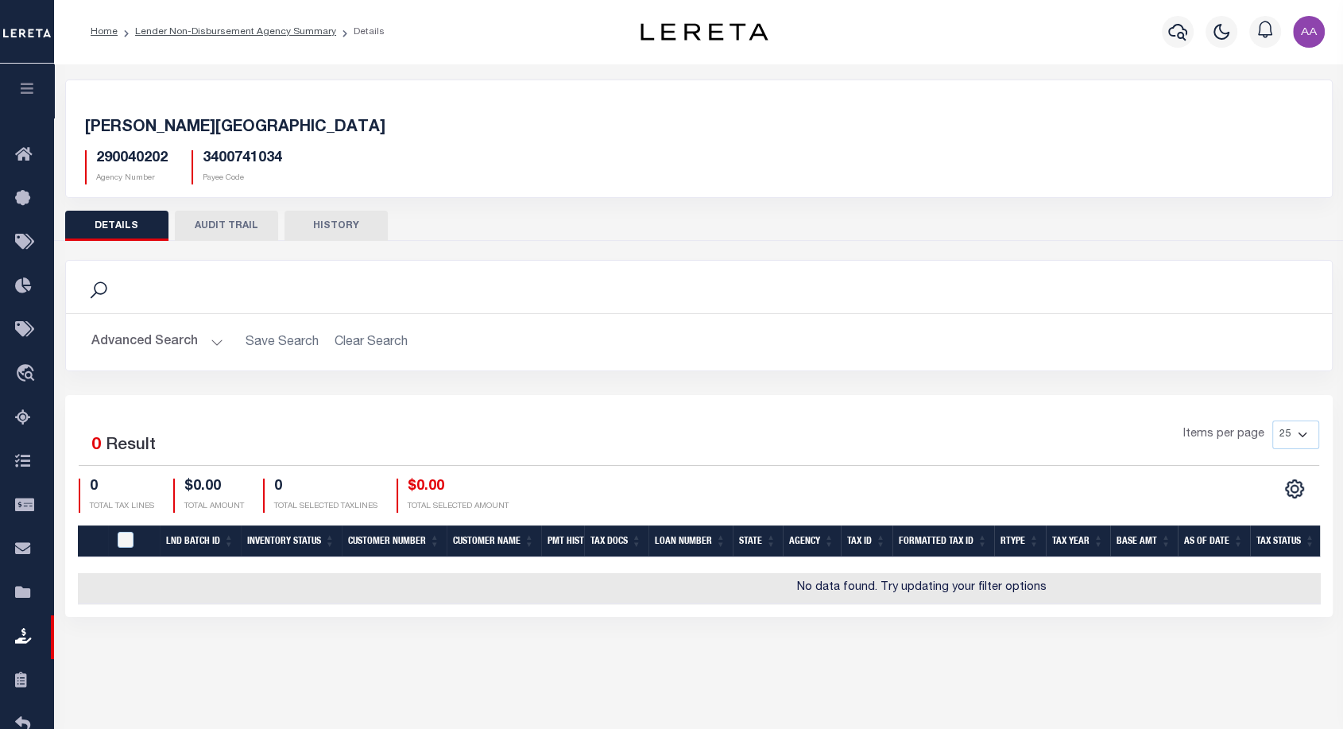
click at [235, 230] on button "AUDIT TRAIL" at bounding box center [226, 226] width 103 height 30
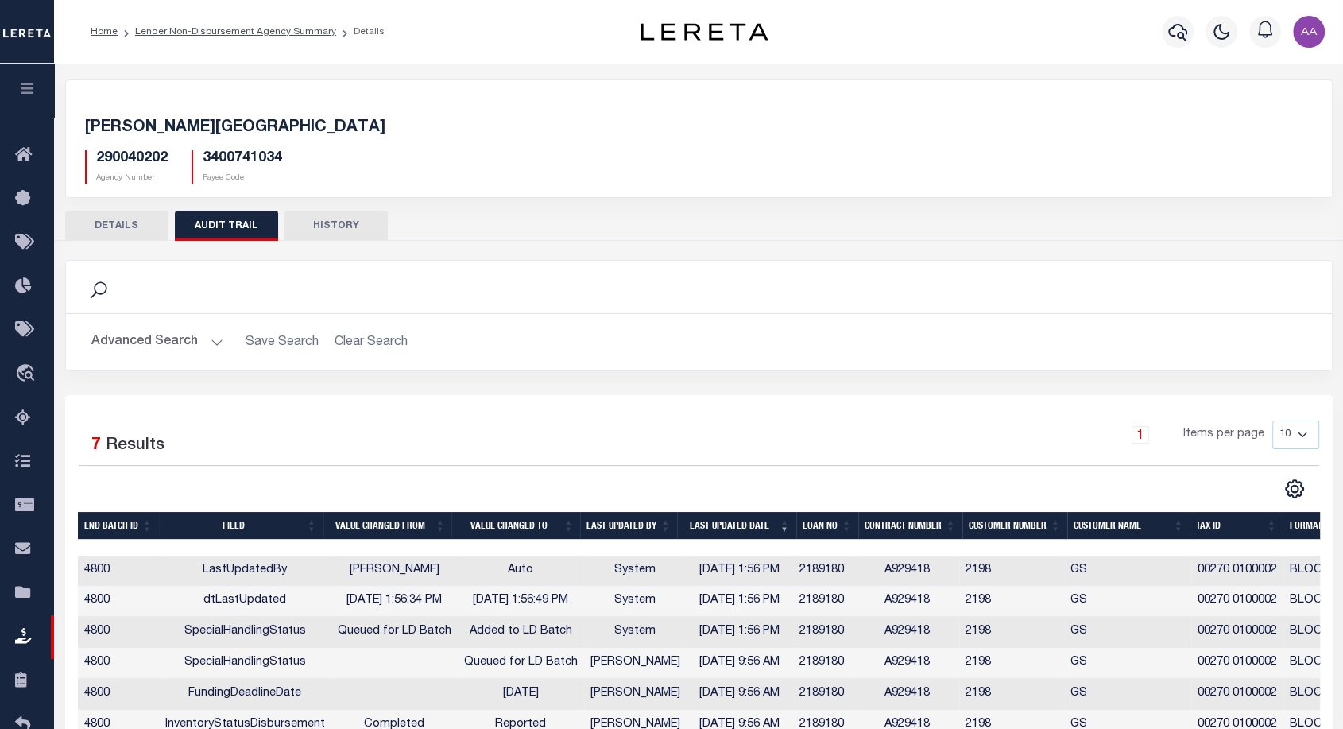
scroll to position [114, 0]
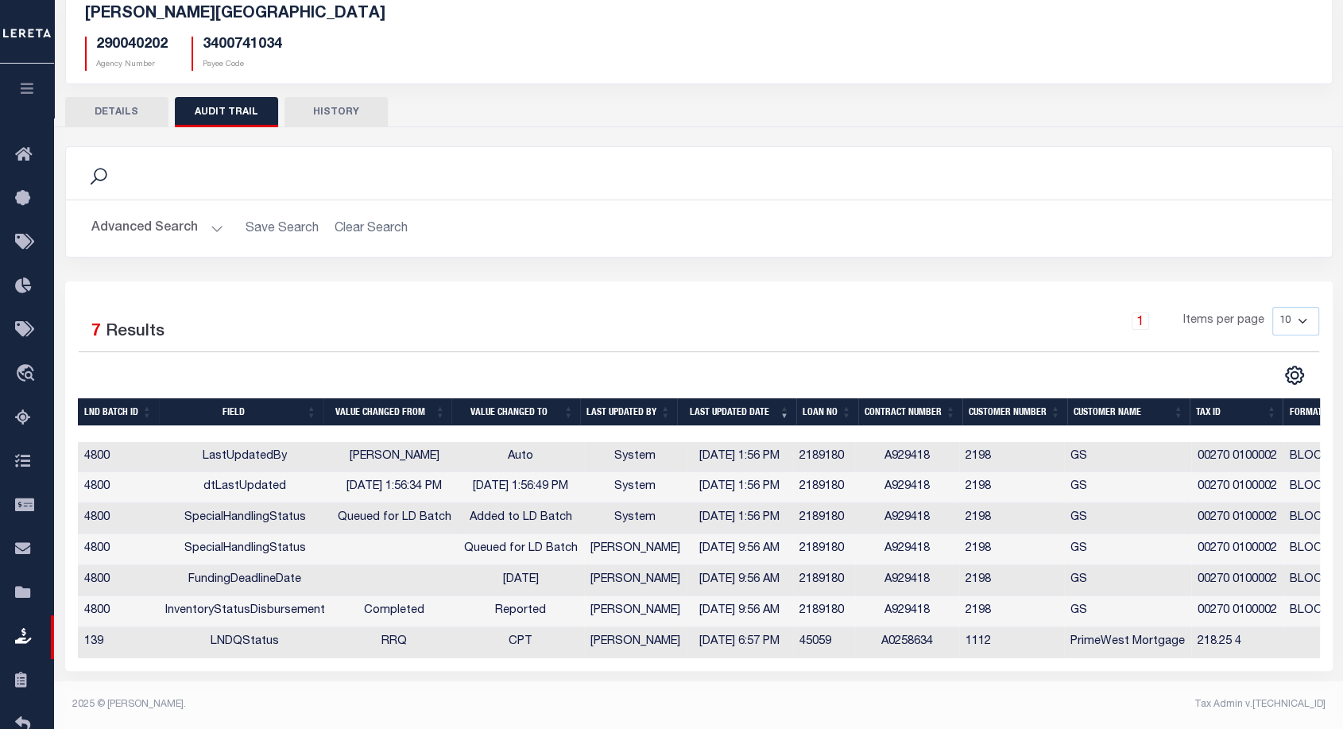
click at [240, 518] on td "SpecialHandlingStatus" at bounding box center [245, 518] width 172 height 31
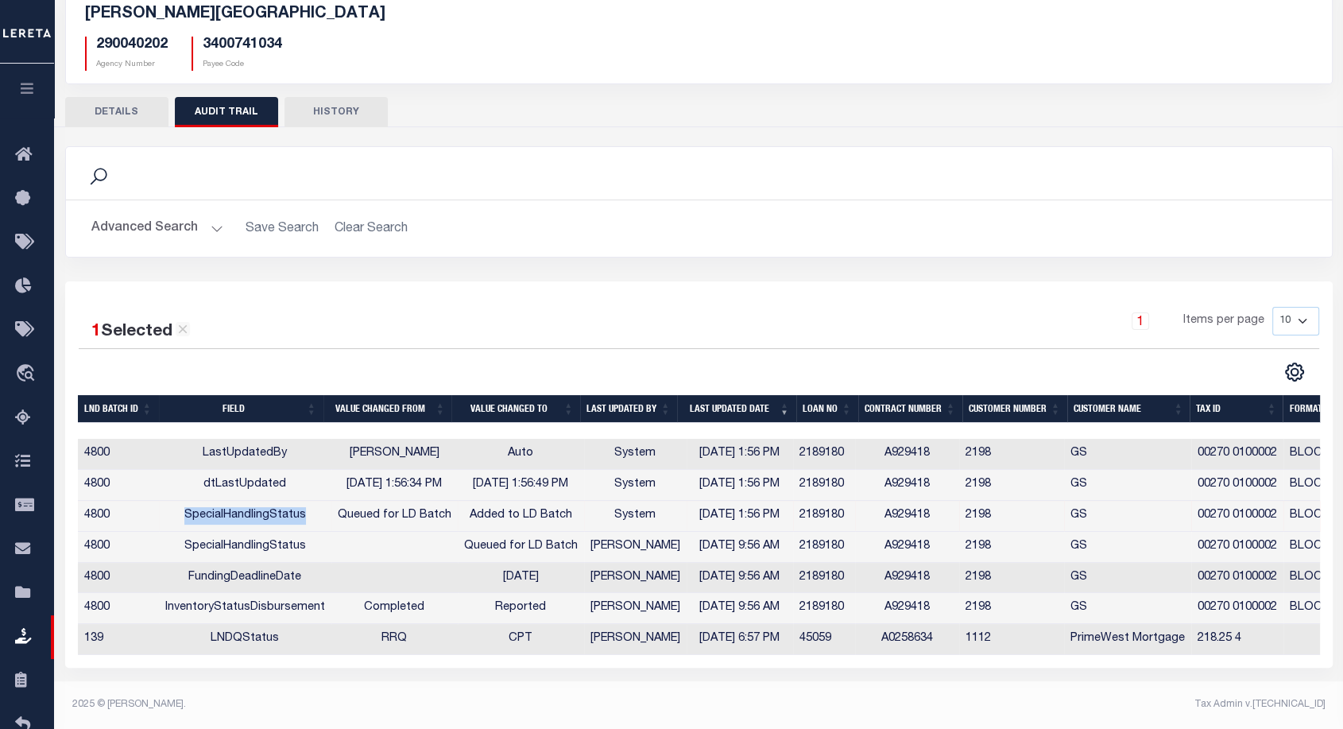
click at [240, 518] on td "SpecialHandlingStatus" at bounding box center [245, 516] width 172 height 31
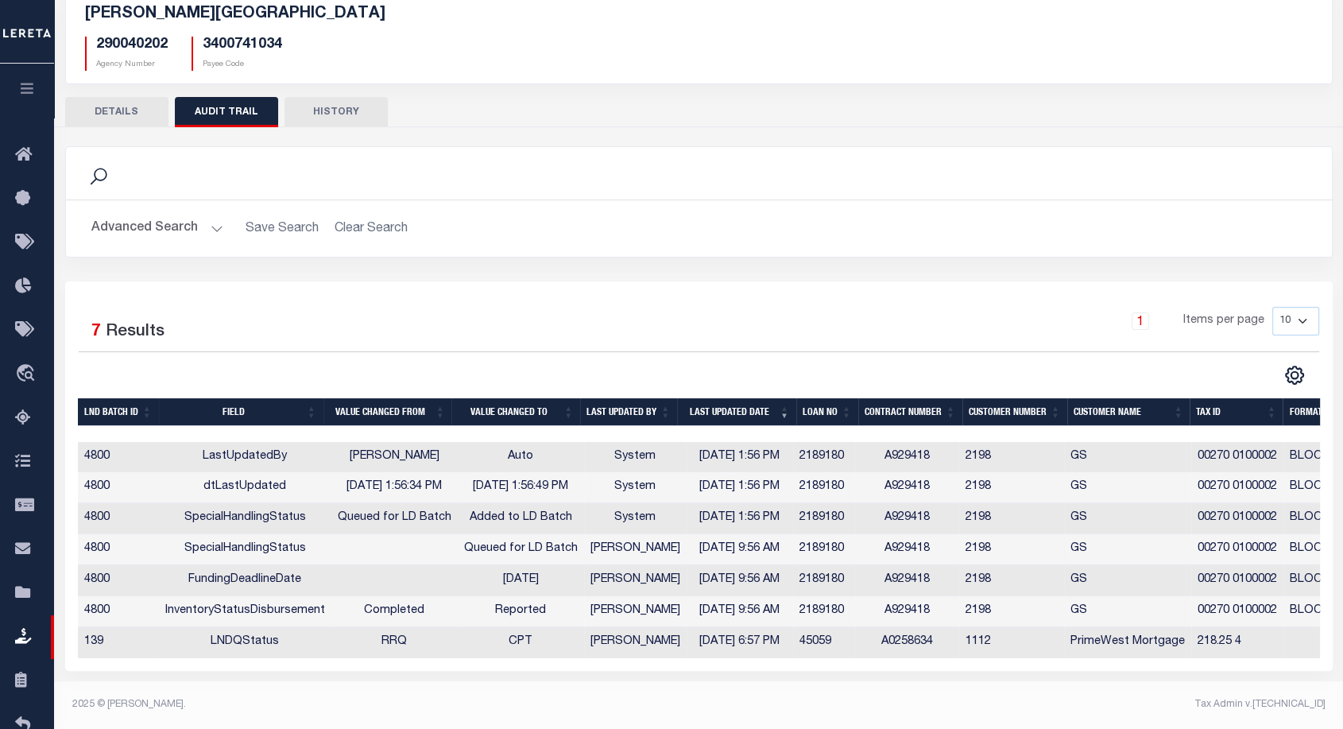
click at [235, 550] on td "SpecialHandlingStatus" at bounding box center [245, 549] width 172 height 31
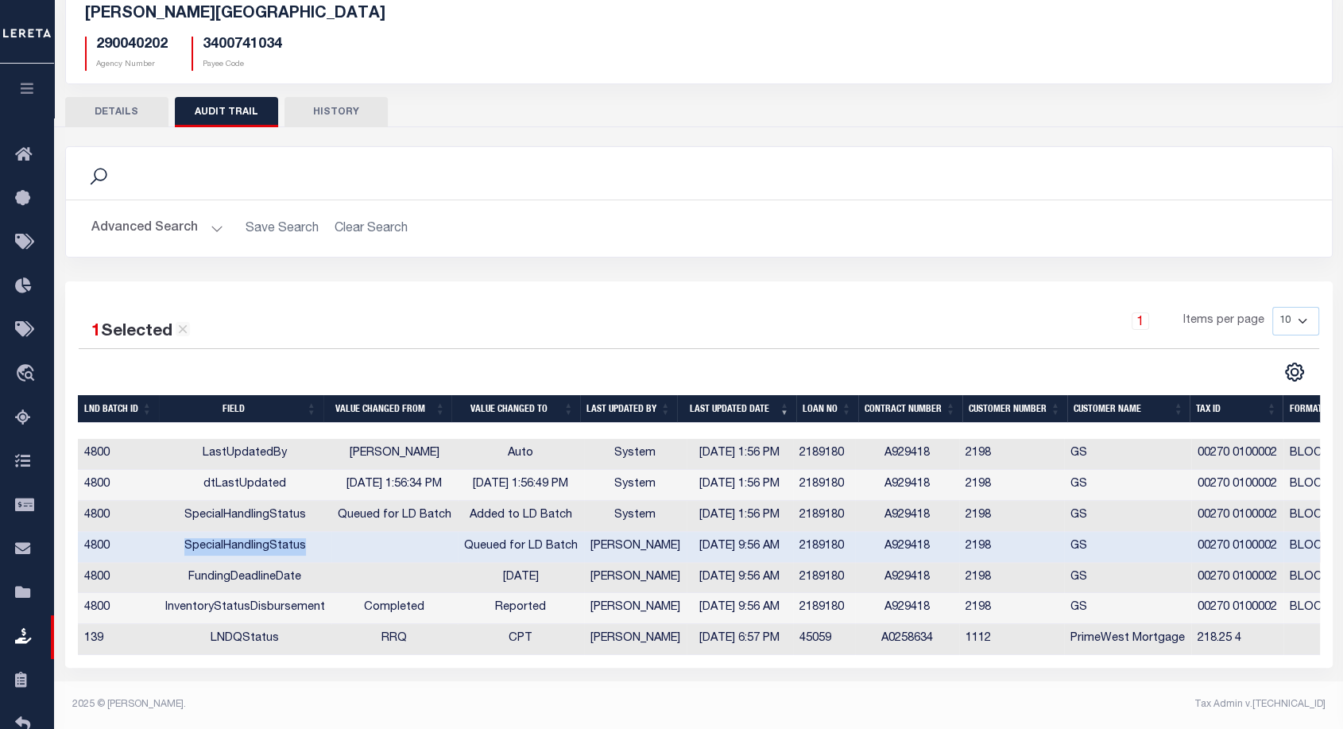
click at [235, 550] on td "SpecialHandlingStatus" at bounding box center [245, 547] width 172 height 31
